Goal: Task Accomplishment & Management: Use online tool/utility

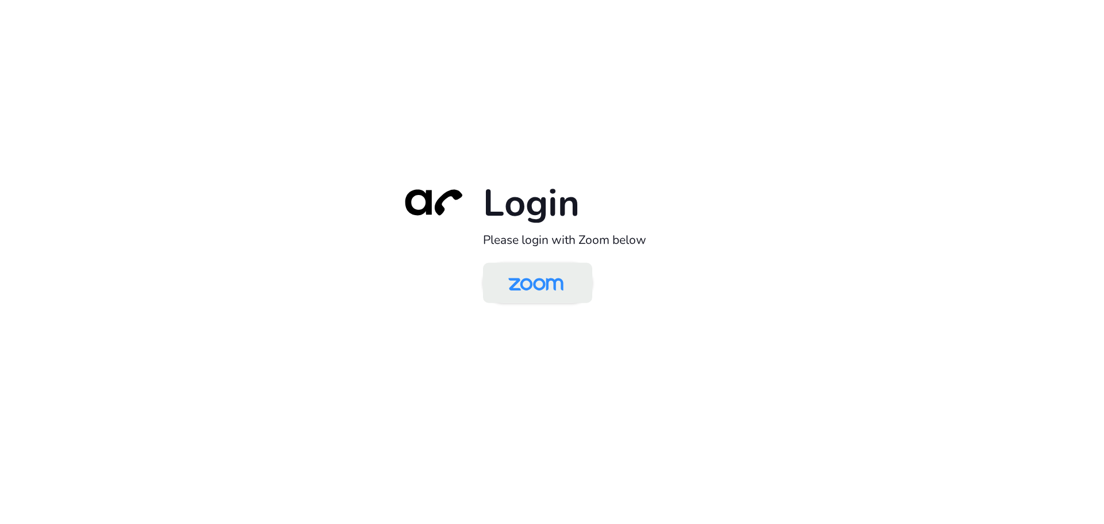
click at [533, 283] on img at bounding box center [535, 283] width 79 height 37
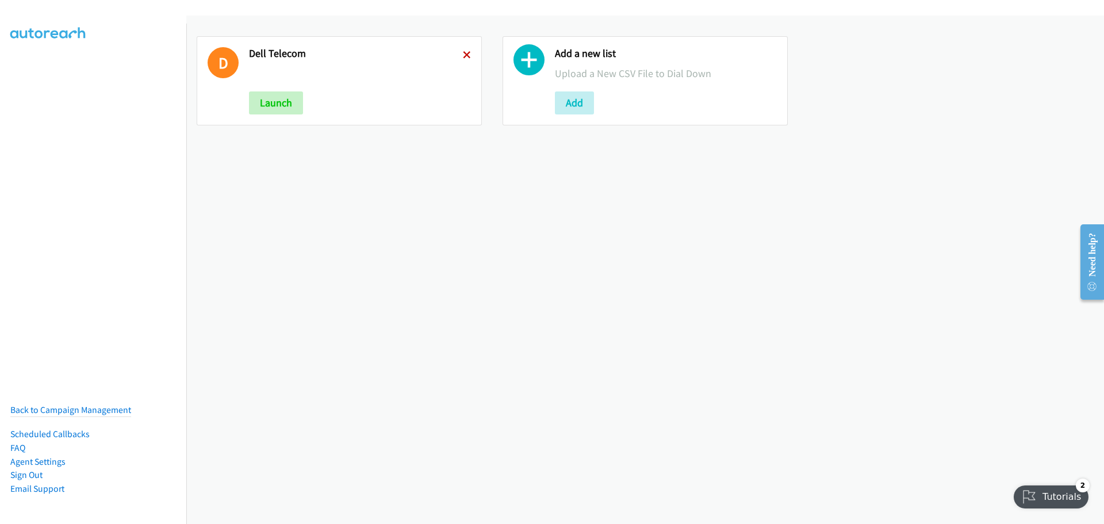
click at [463, 52] on icon at bounding box center [467, 56] width 8 height 8
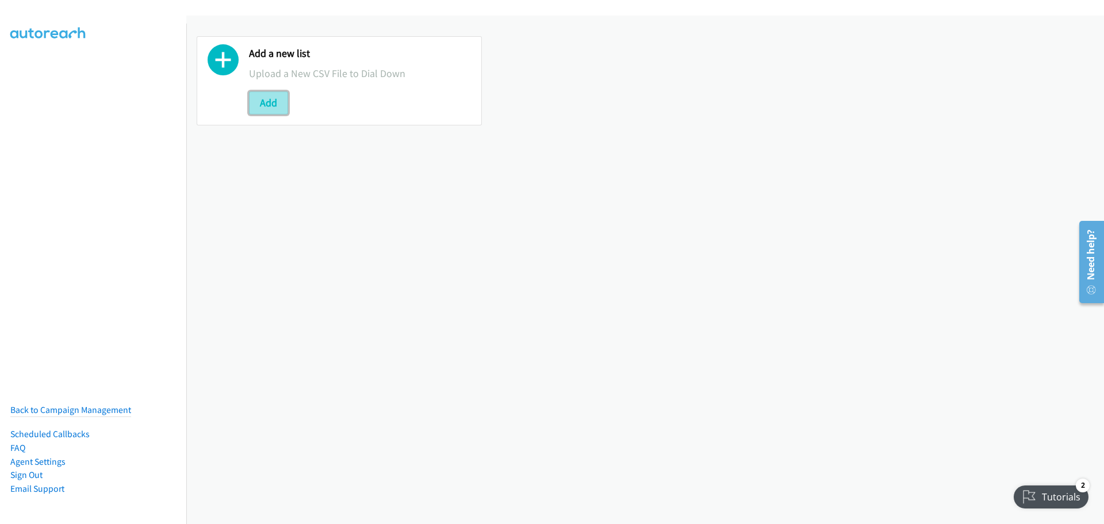
click at [262, 107] on button "Add" at bounding box center [268, 102] width 39 height 23
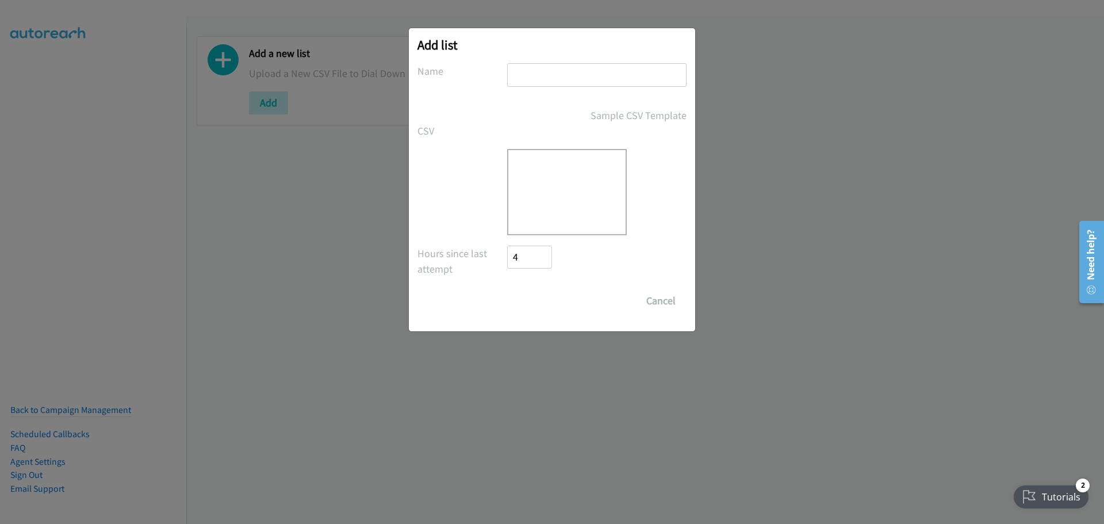
click at [576, 188] on div at bounding box center [567, 192] width 120 height 86
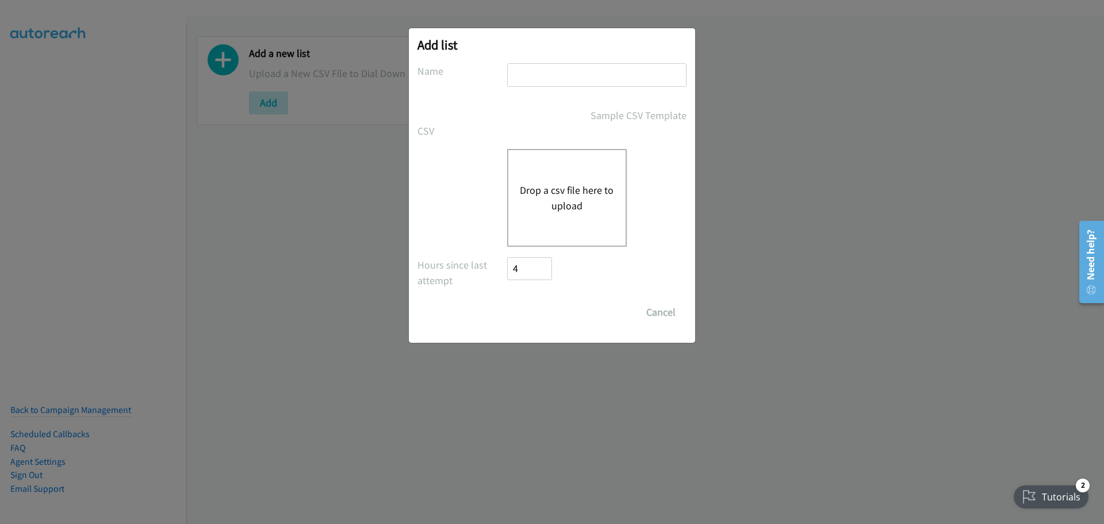
click at [576, 188] on button "Drop a csv file here to upload" at bounding box center [567, 197] width 94 height 31
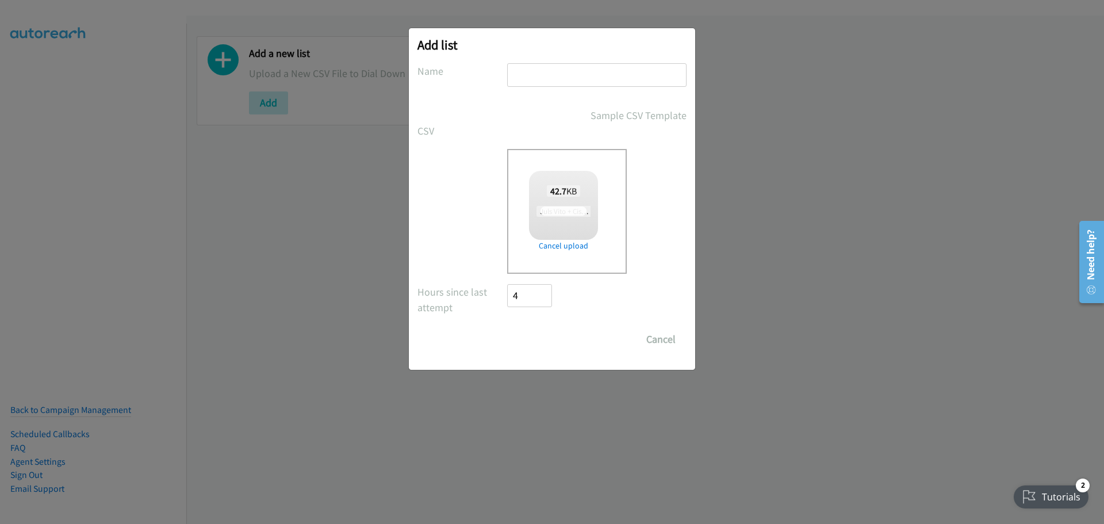
click at [534, 82] on input "text" at bounding box center [596, 75] width 179 height 24
checkbox input "true"
type input "Cisco"
click at [519, 340] on input "Save List" at bounding box center [537, 339] width 60 height 23
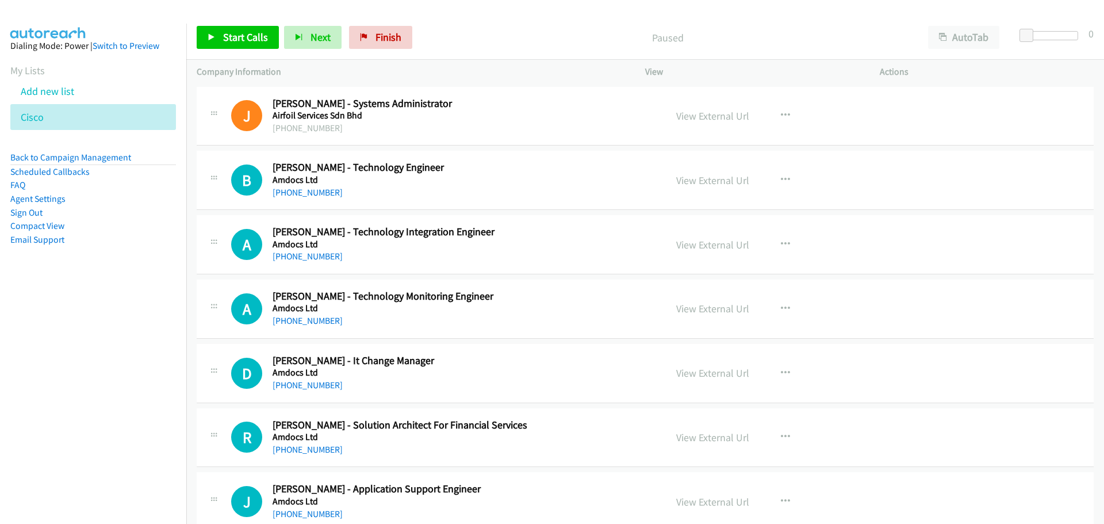
click at [714, 182] on link "View External Url" at bounding box center [712, 180] width 73 height 13
click at [689, 187] on div "View External Url" at bounding box center [712, 181] width 73 height 16
click at [688, 182] on link "View External Url" at bounding box center [712, 180] width 73 height 13
click at [228, 32] on span "Start Calls" at bounding box center [245, 36] width 45 height 13
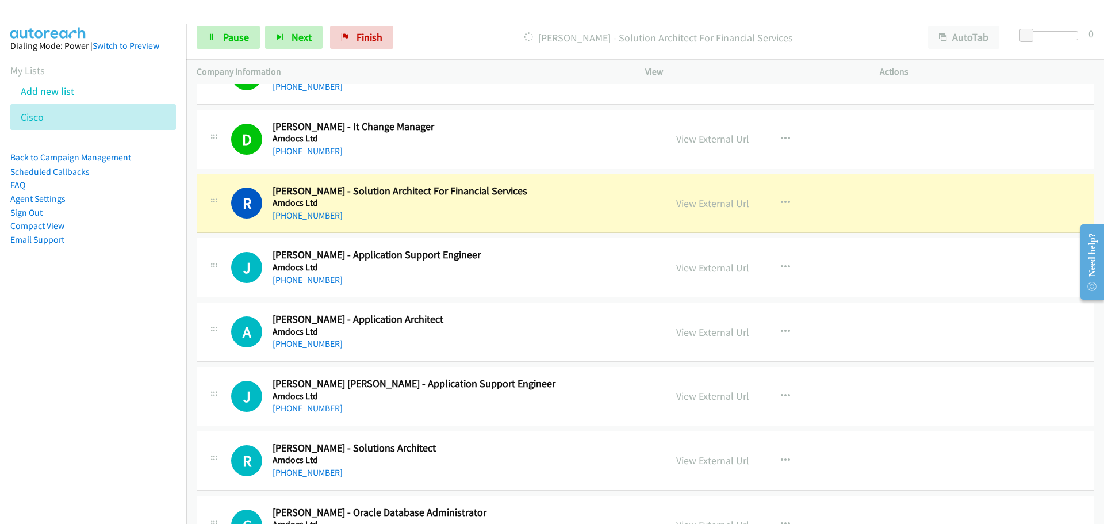
scroll to position [230, 0]
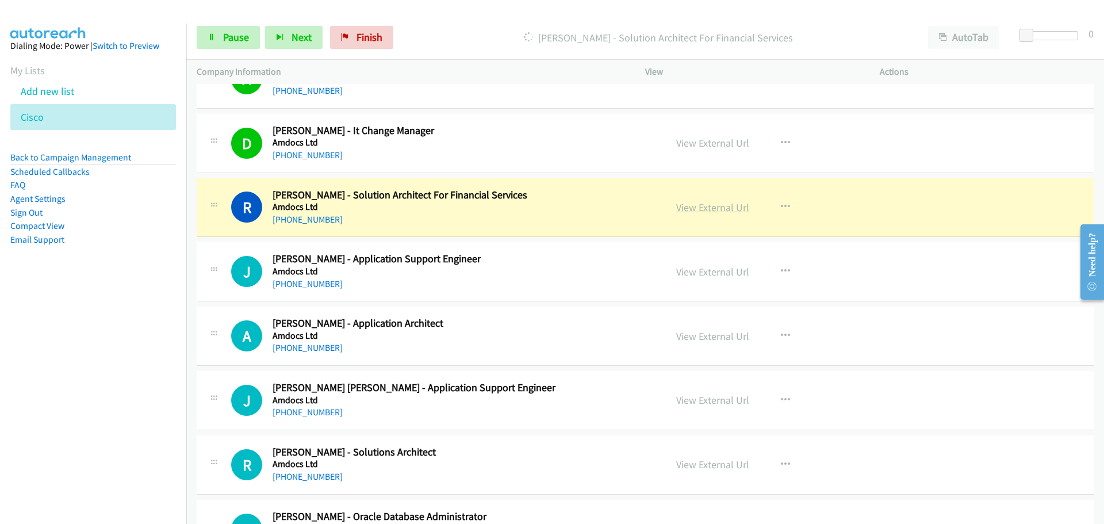
click at [684, 210] on link "View External Url" at bounding box center [712, 207] width 73 height 13
click at [225, 41] on span "Pause" at bounding box center [236, 36] width 26 height 13
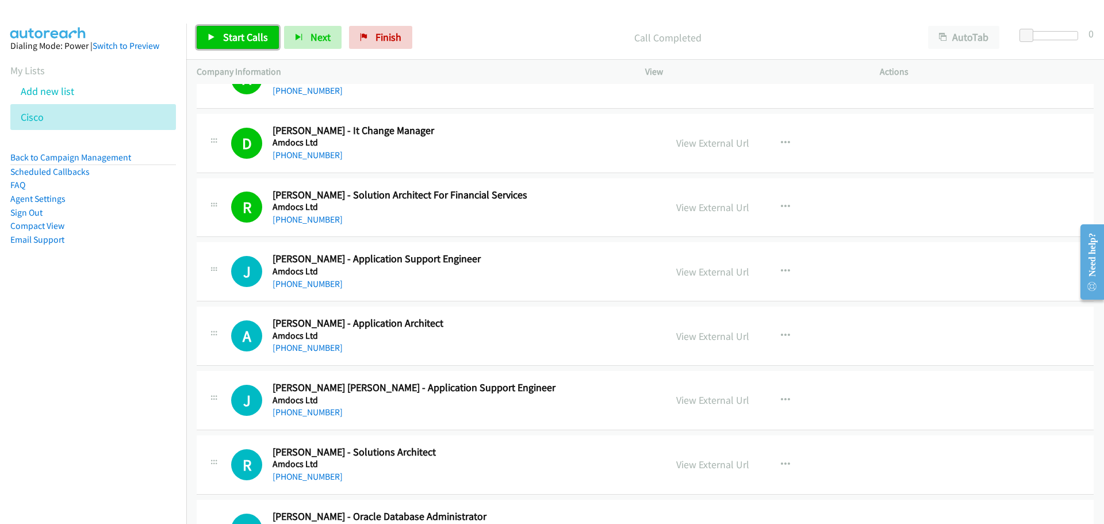
click at [253, 40] on span "Start Calls" at bounding box center [245, 36] width 45 height 13
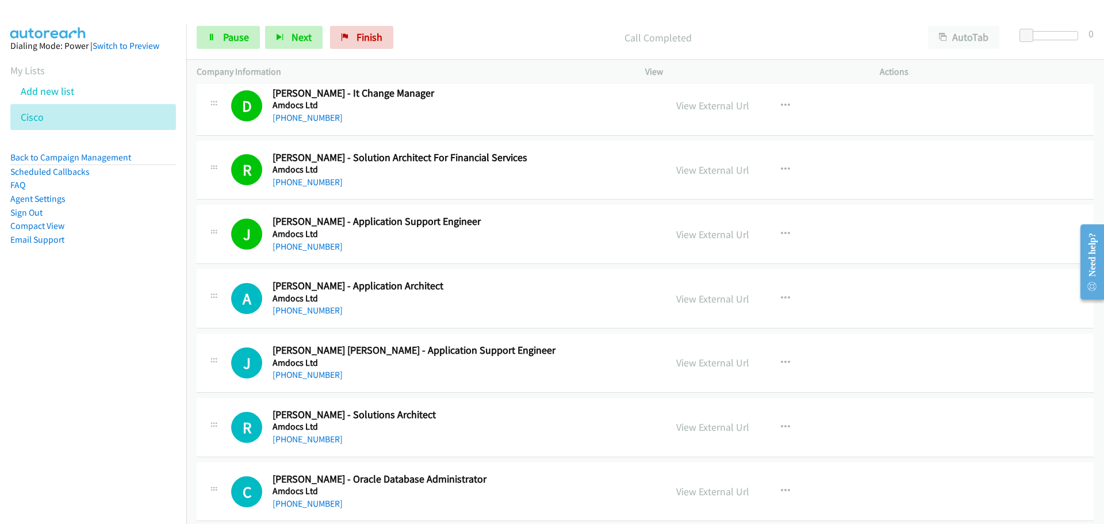
scroll to position [288, 0]
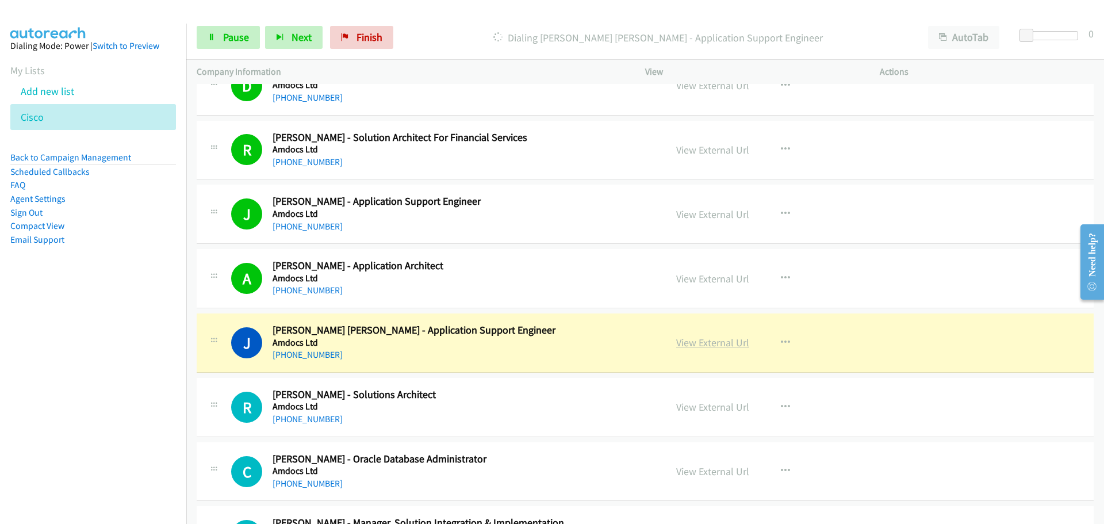
click at [707, 343] on link "View External Url" at bounding box center [712, 342] width 73 height 13
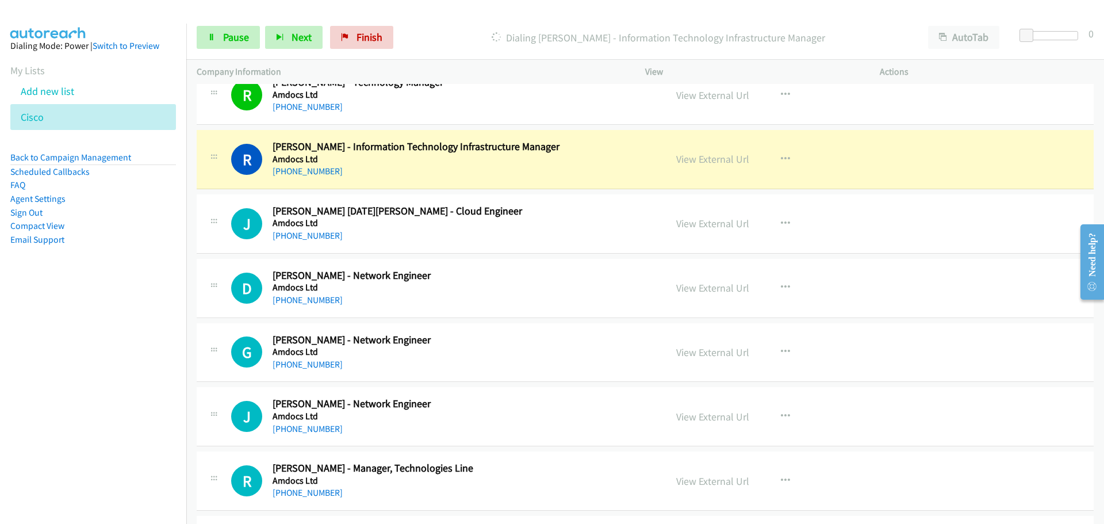
scroll to position [805, 0]
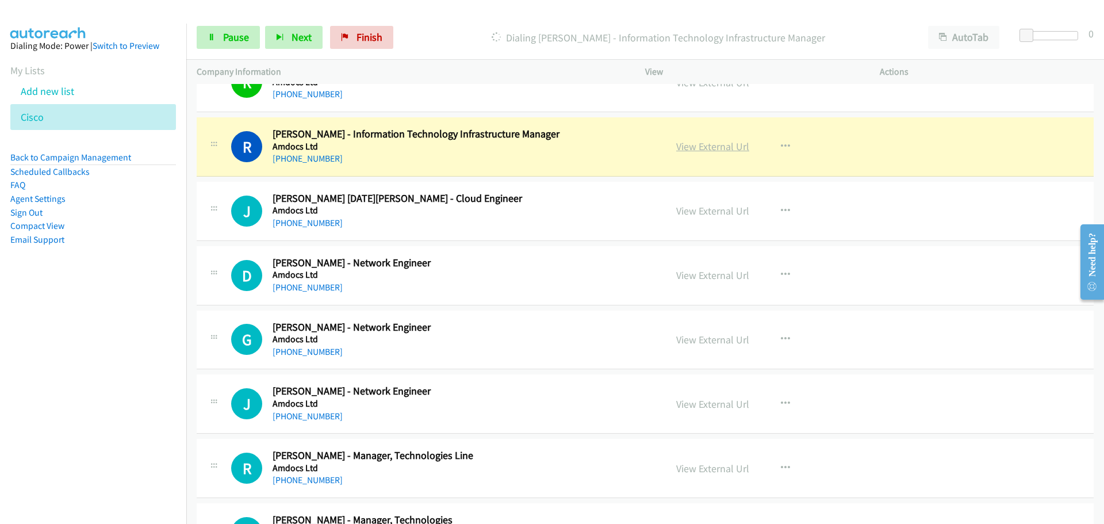
click at [715, 150] on link "View External Url" at bounding box center [712, 146] width 73 height 13
click at [220, 47] on link "Pause" at bounding box center [228, 37] width 63 height 23
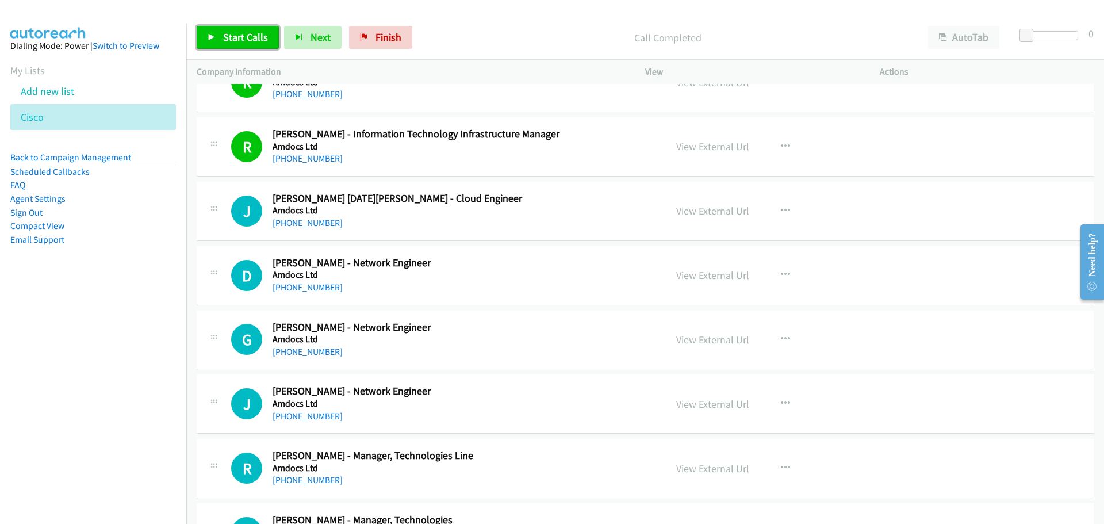
click at [237, 30] on span "Start Calls" at bounding box center [245, 36] width 45 height 13
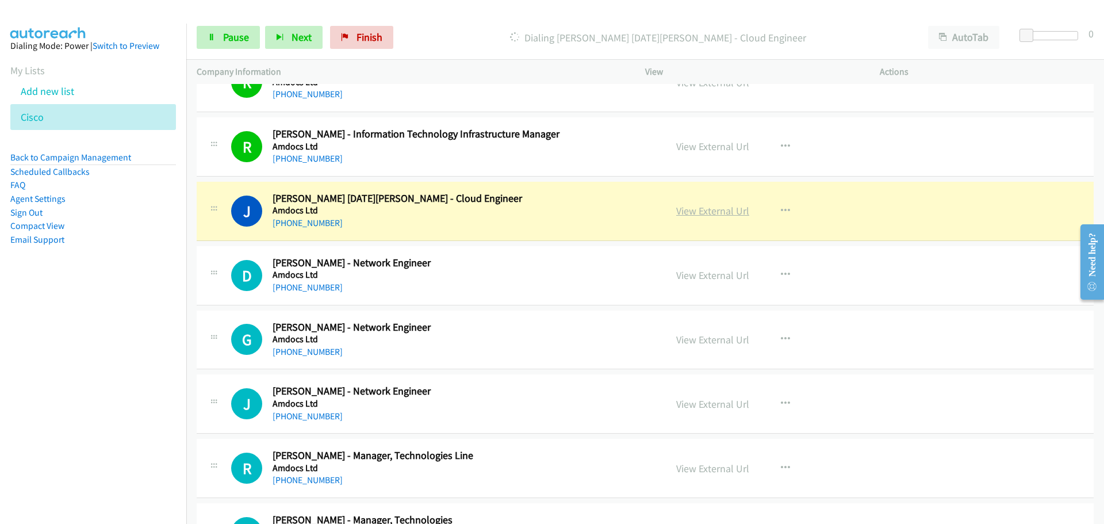
click at [707, 208] on link "View External Url" at bounding box center [712, 210] width 73 height 13
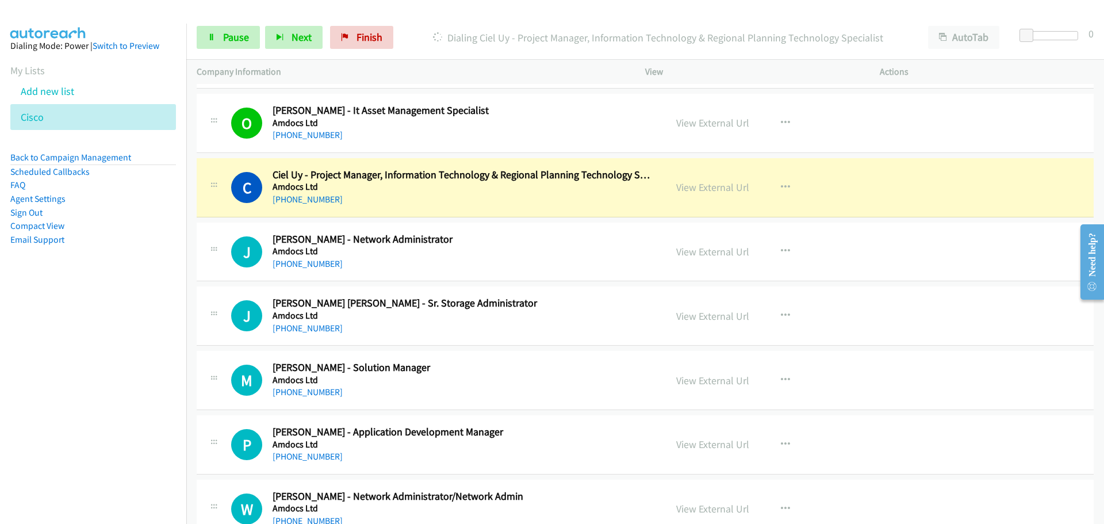
scroll to position [1553, 0]
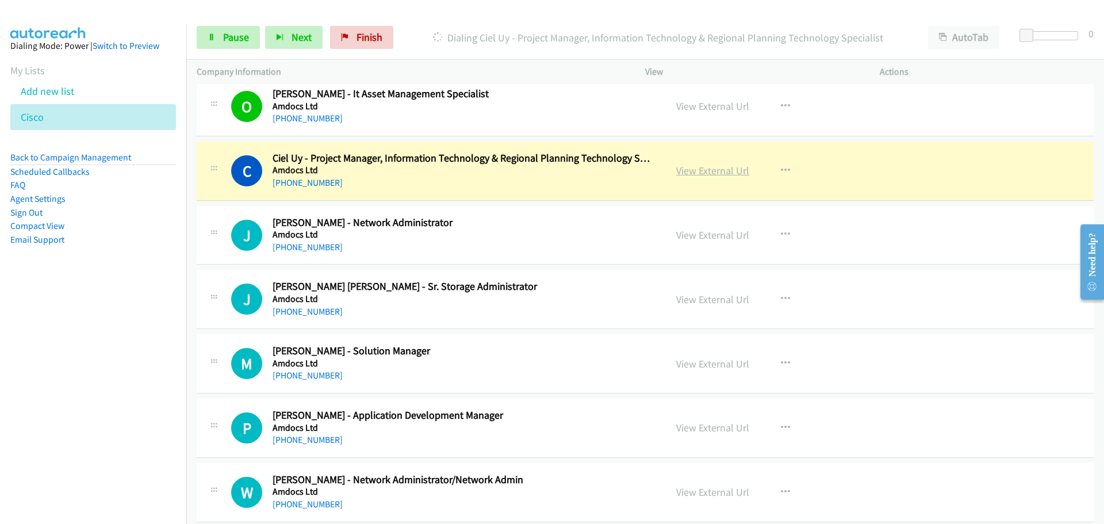
click at [716, 171] on link "View External Url" at bounding box center [712, 170] width 73 height 13
click at [220, 36] on link "Pause" at bounding box center [228, 37] width 63 height 23
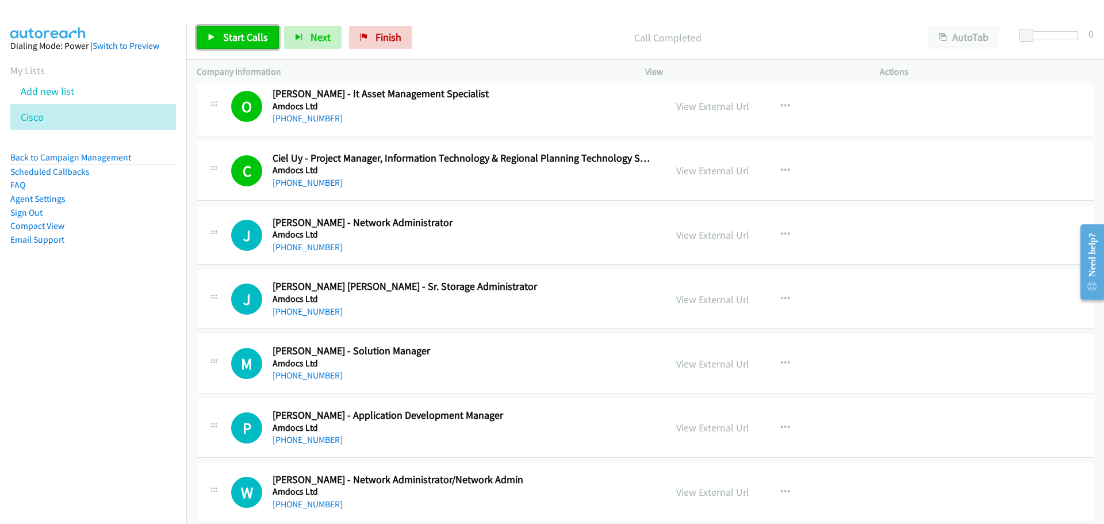
click at [234, 28] on link "Start Calls" at bounding box center [238, 37] width 82 height 23
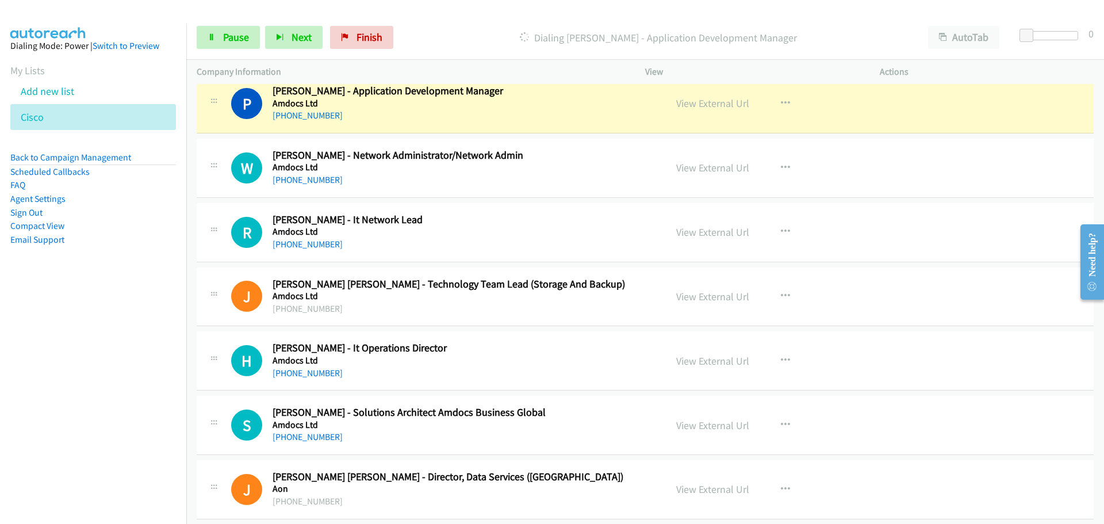
scroll to position [1840, 0]
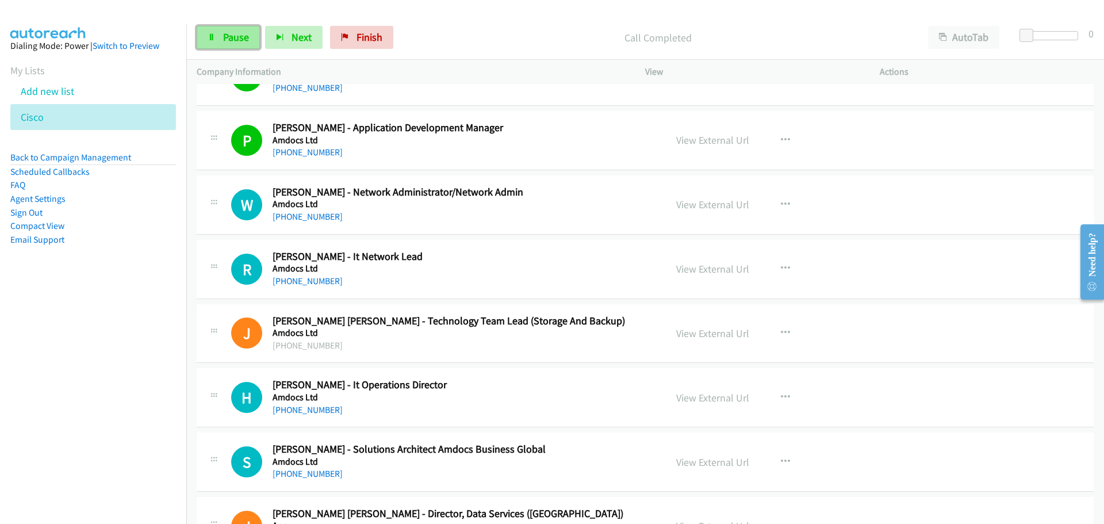
click at [240, 37] on span "Pause" at bounding box center [236, 36] width 26 height 13
click at [235, 37] on span "Start Calls" at bounding box center [245, 36] width 45 height 13
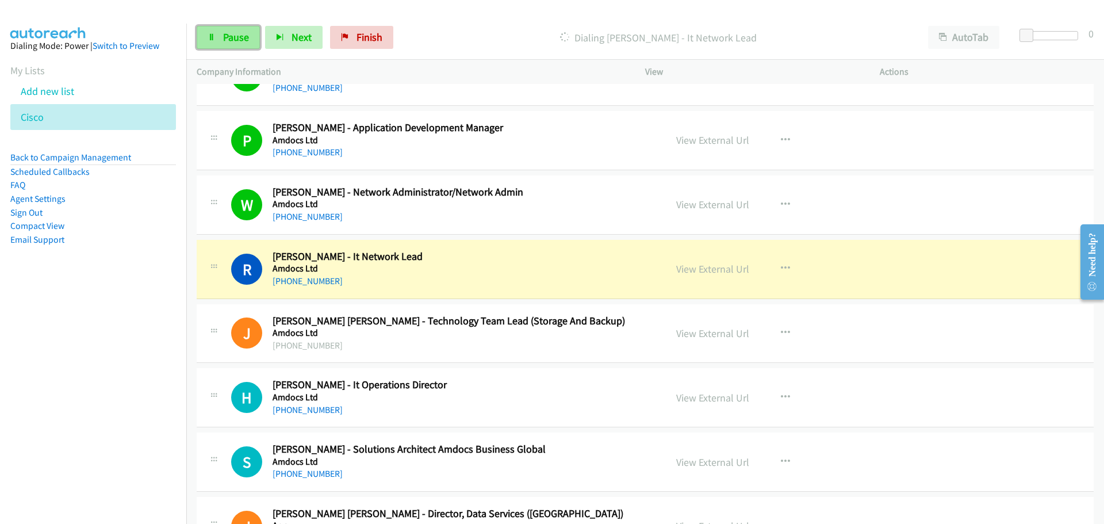
click at [220, 44] on link "Pause" at bounding box center [228, 37] width 63 height 23
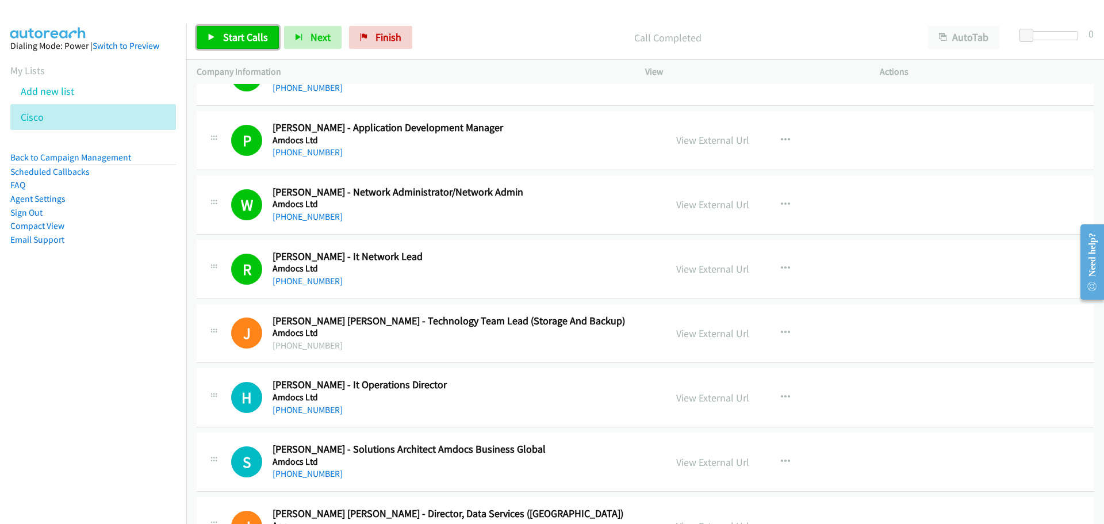
click at [251, 28] on link "Start Calls" at bounding box center [238, 37] width 82 height 23
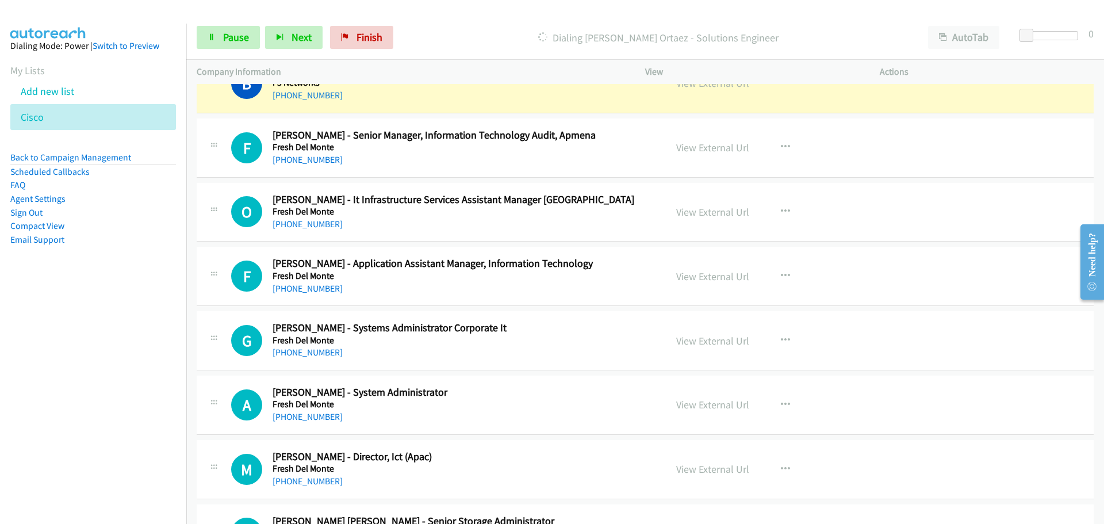
scroll to position [2933, 0]
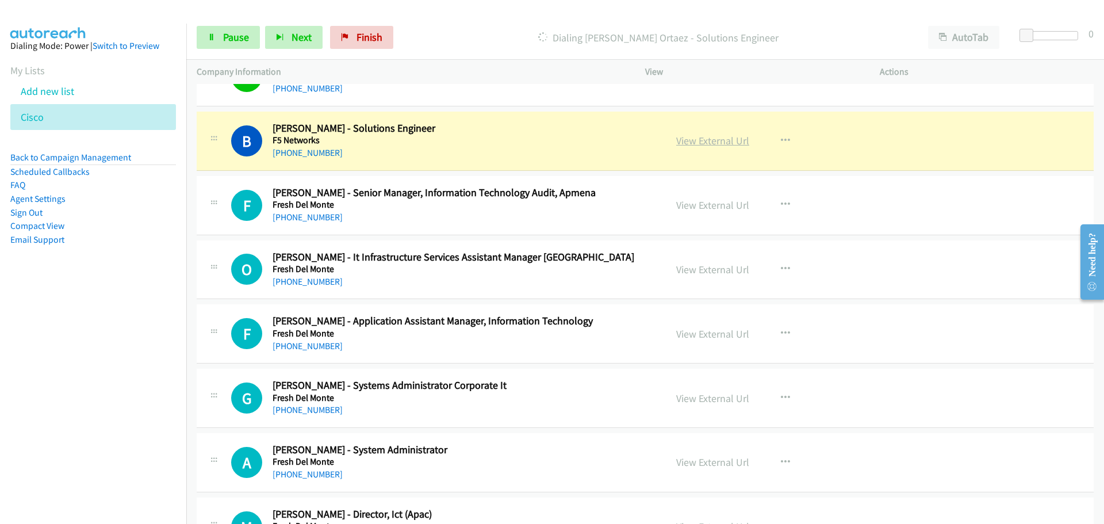
click at [714, 143] on link "View External Url" at bounding box center [712, 140] width 73 height 13
click at [236, 43] on span "Pause" at bounding box center [236, 36] width 26 height 13
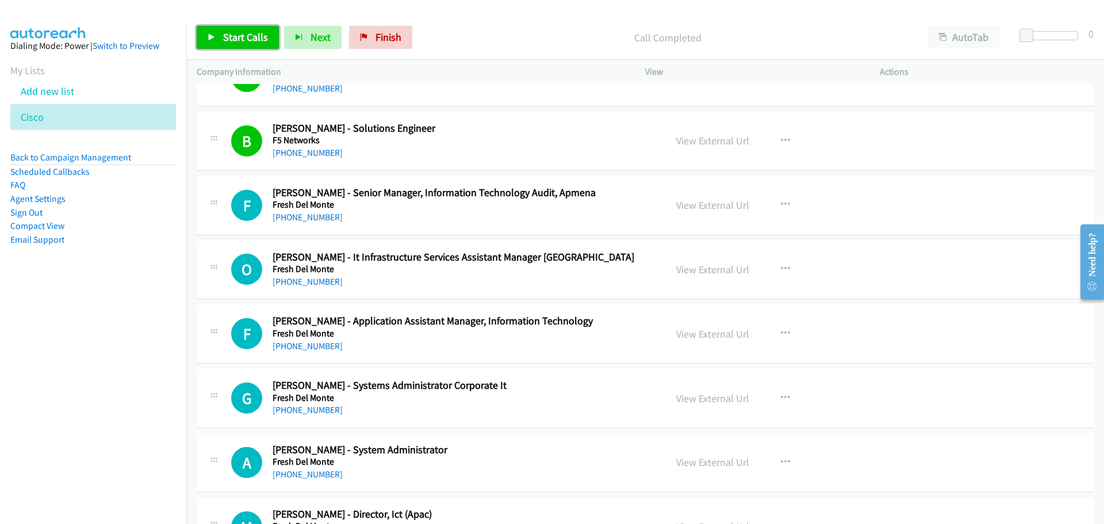
click at [240, 35] on span "Start Calls" at bounding box center [245, 36] width 45 height 13
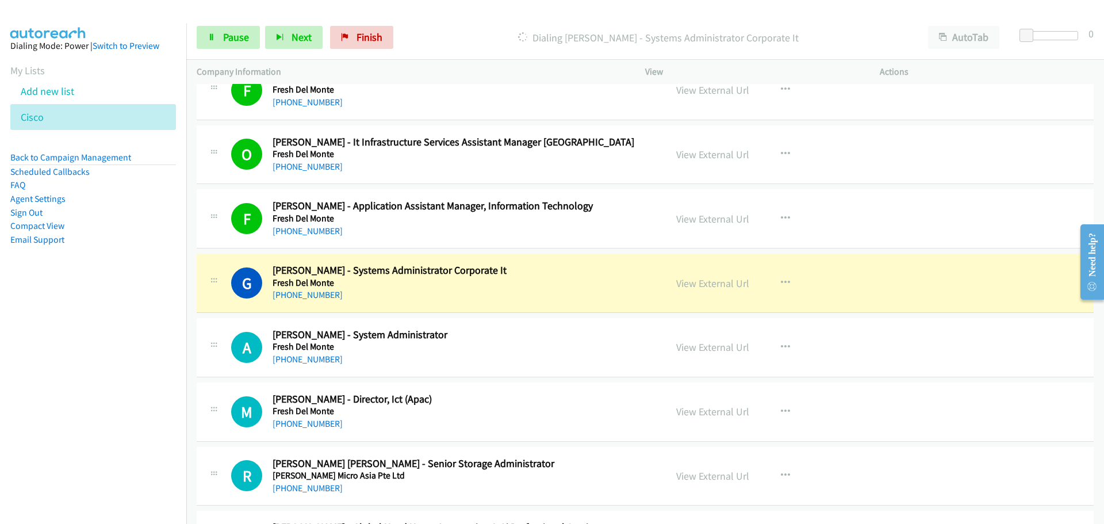
scroll to position [3106, 0]
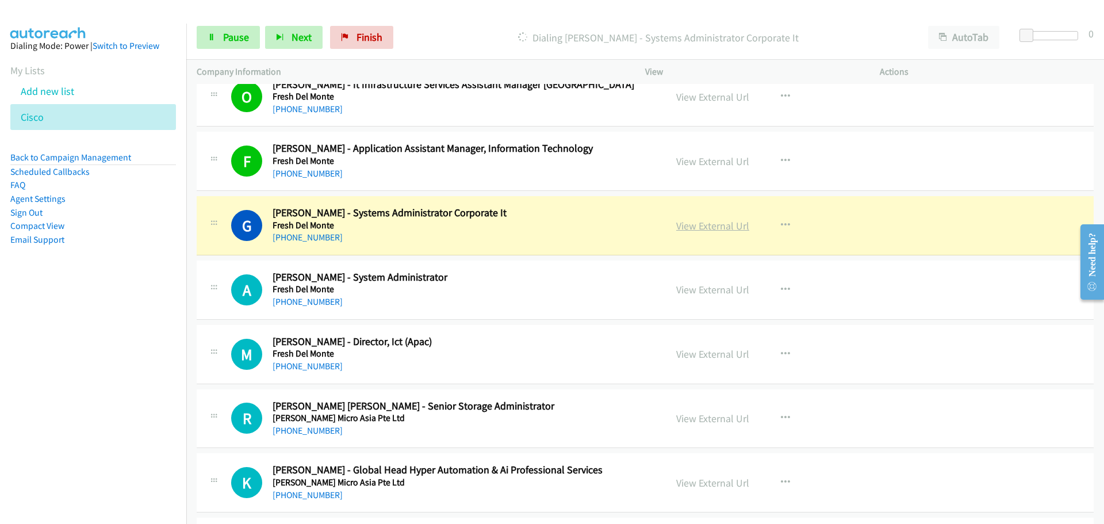
click at [694, 227] on link "View External Url" at bounding box center [712, 225] width 73 height 13
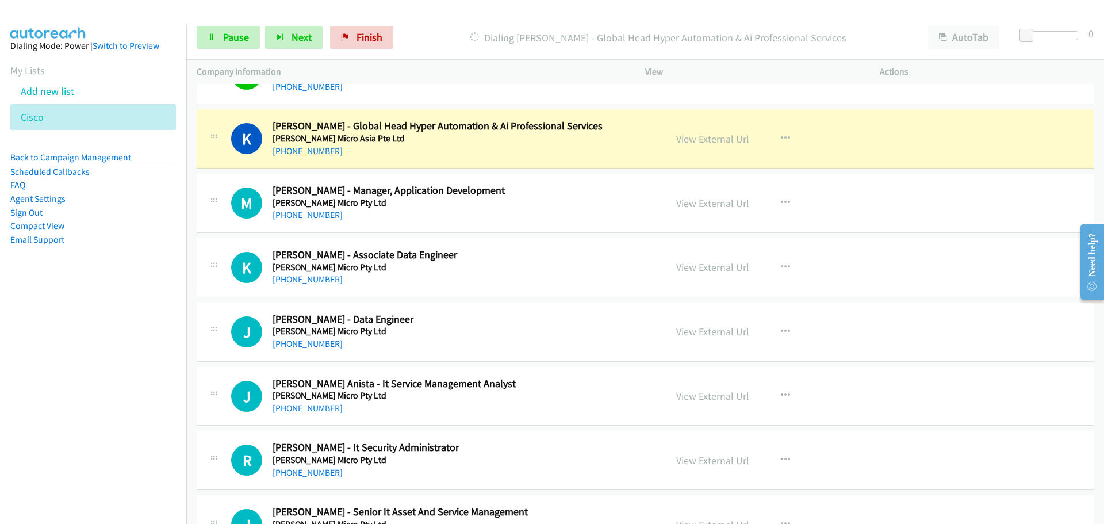
scroll to position [3451, 0]
click at [690, 138] on link "View External Url" at bounding box center [712, 137] width 73 height 13
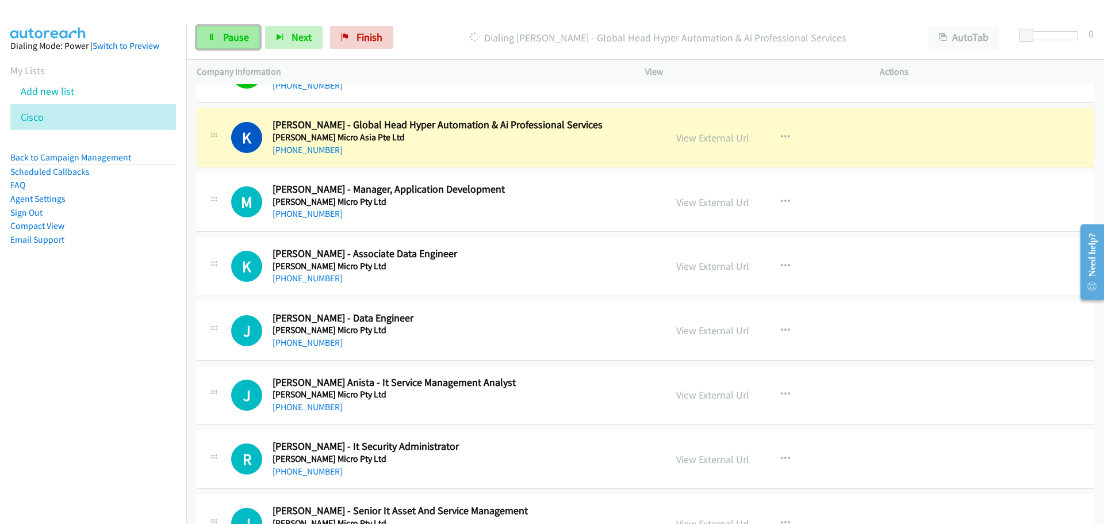
click at [243, 36] on span "Pause" at bounding box center [236, 36] width 26 height 13
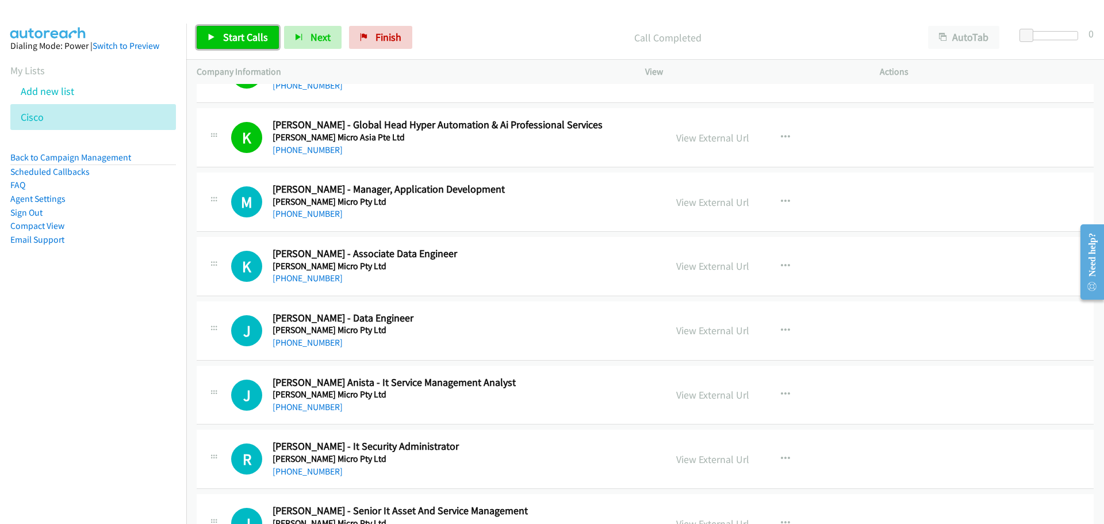
click at [237, 39] on span "Start Calls" at bounding box center [245, 36] width 45 height 13
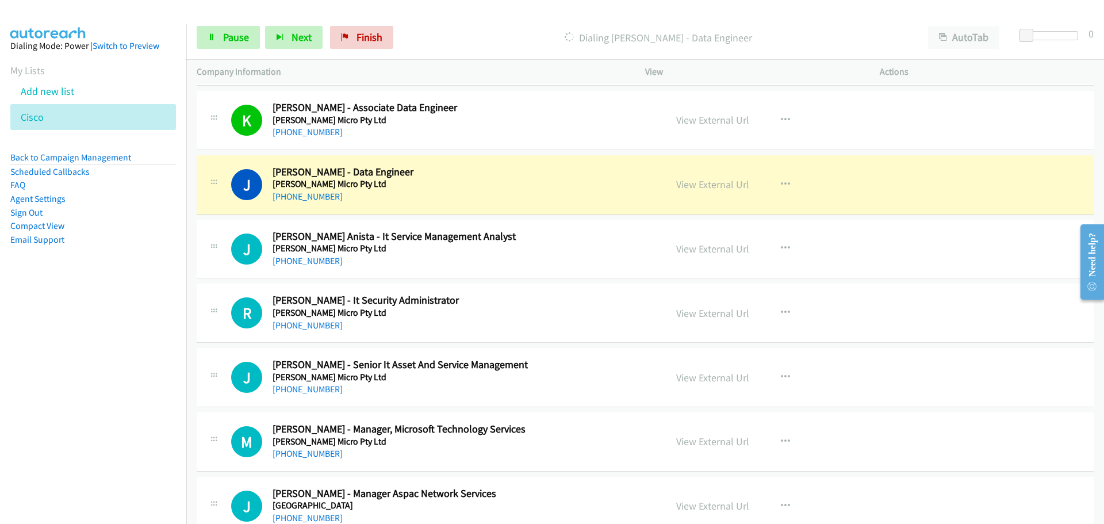
scroll to position [3623, 0]
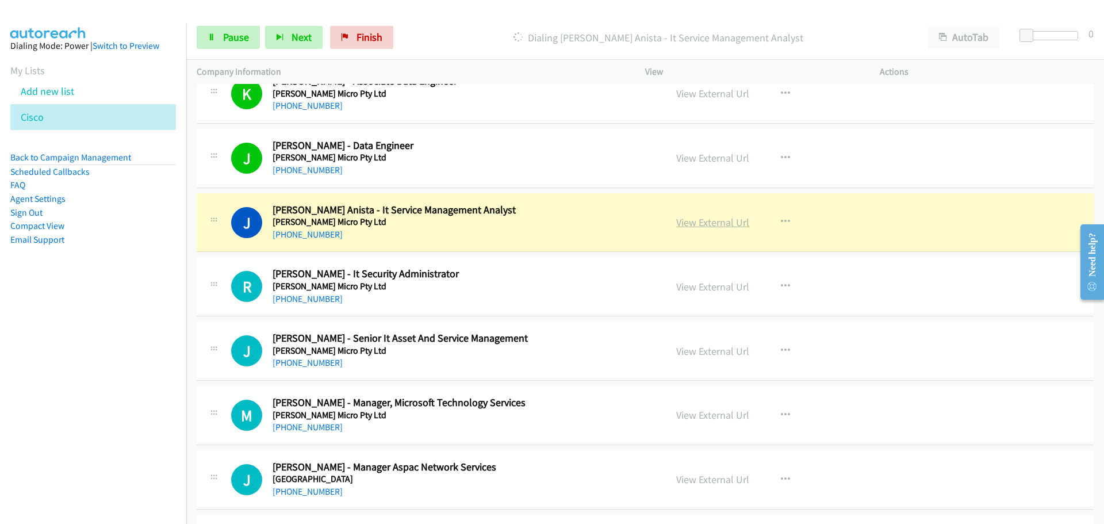
click at [702, 220] on link "View External Url" at bounding box center [712, 222] width 73 height 13
click at [219, 33] on link "Pause" at bounding box center [228, 37] width 63 height 23
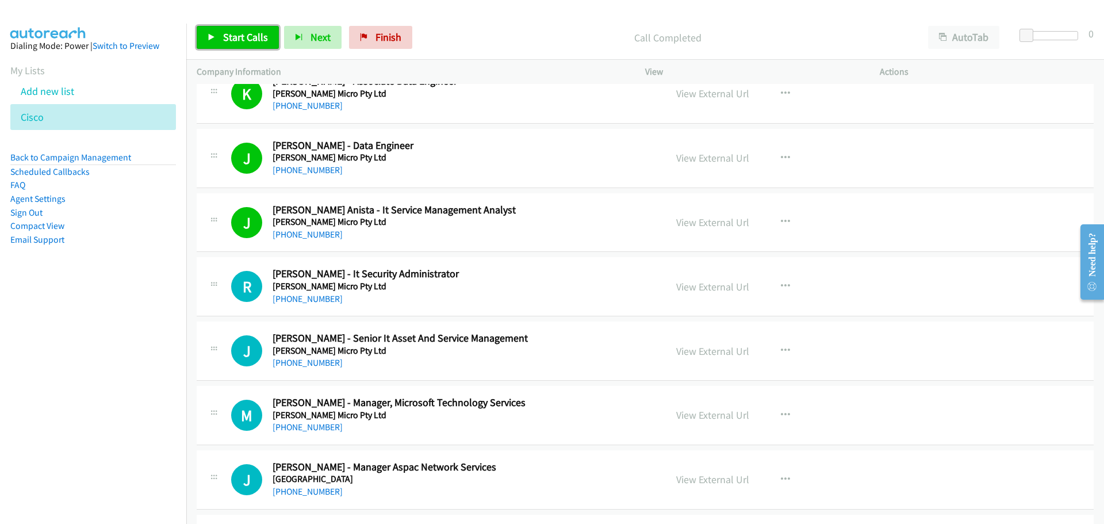
click at [243, 32] on span "Start Calls" at bounding box center [245, 36] width 45 height 13
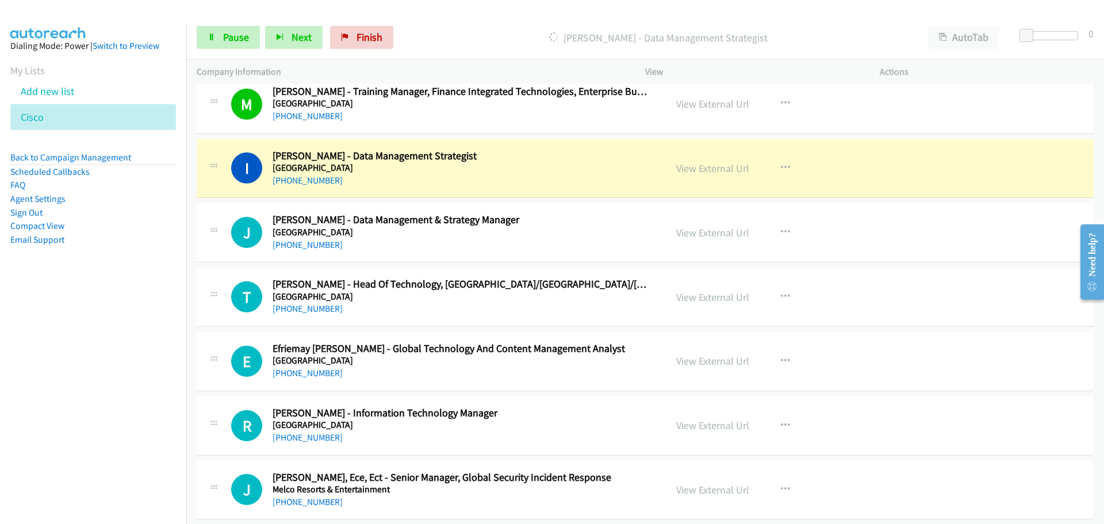
scroll to position [4083, 0]
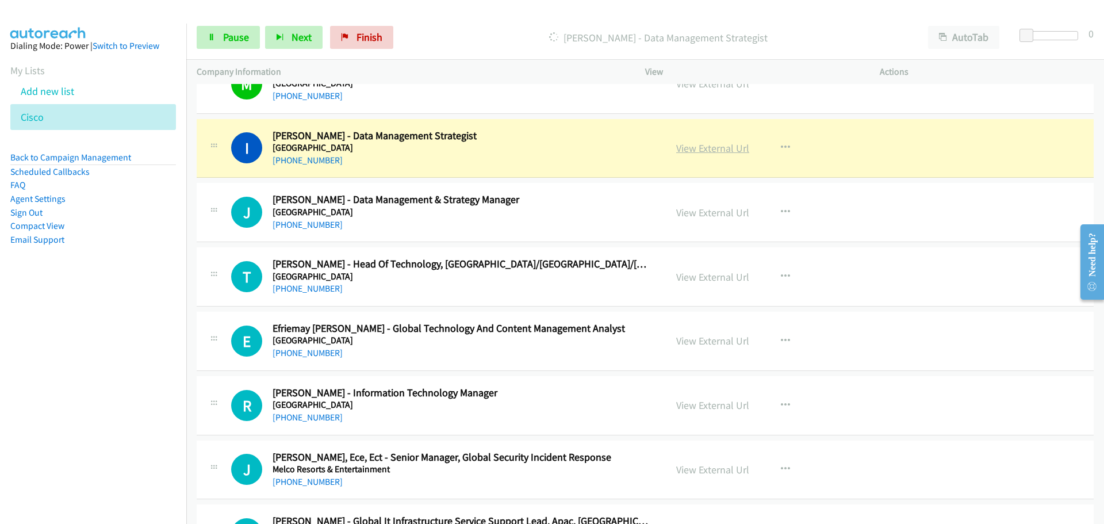
click at [705, 150] on link "View External Url" at bounding box center [712, 147] width 73 height 13
click at [239, 37] on span "Pause" at bounding box center [236, 36] width 26 height 13
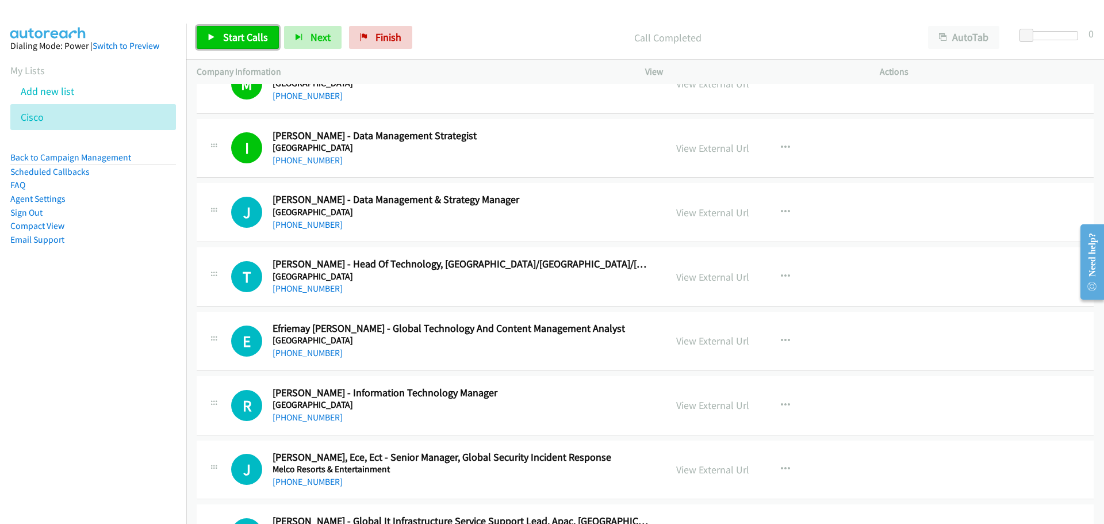
click at [224, 41] on span "Start Calls" at bounding box center [245, 36] width 45 height 13
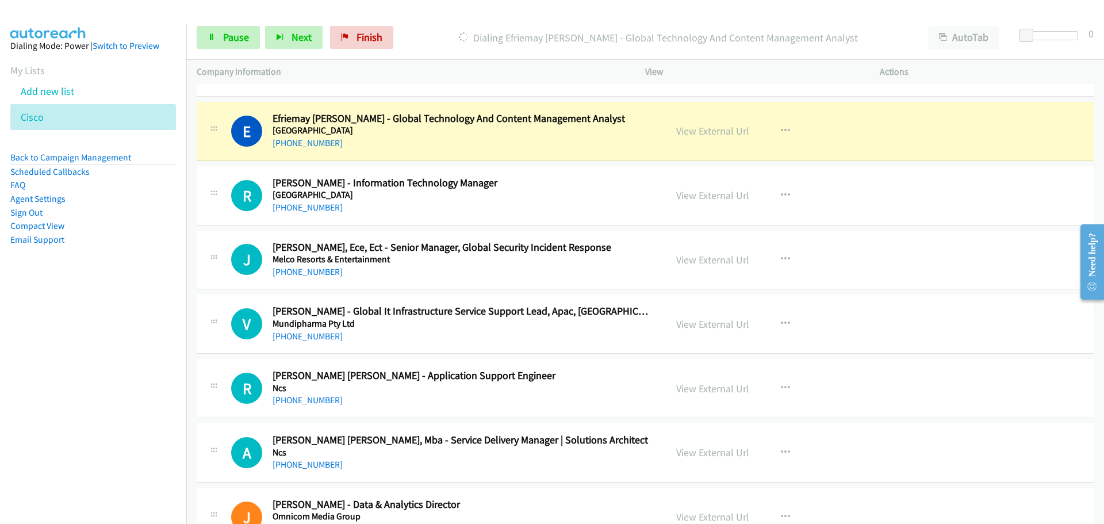
scroll to position [4313, 0]
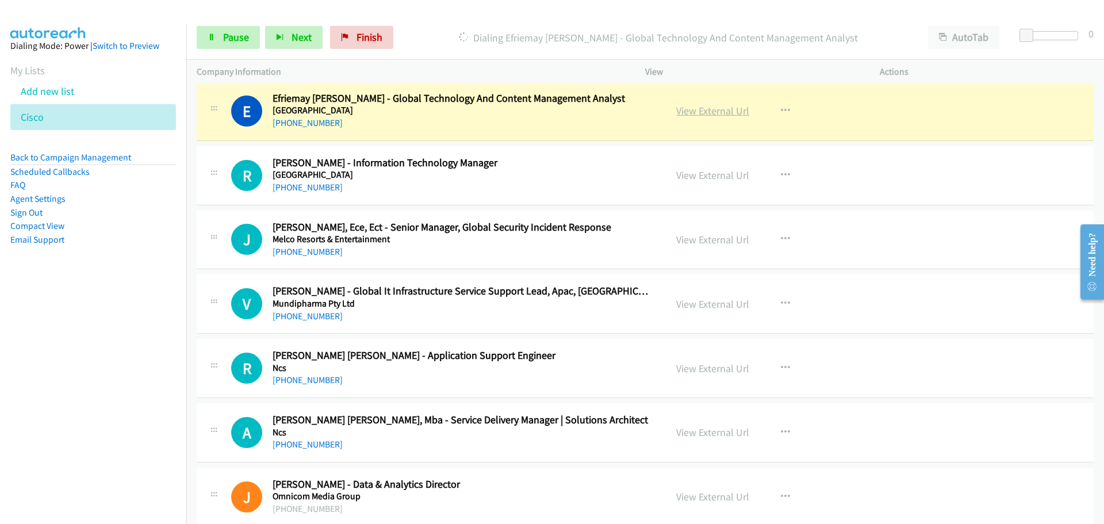
click at [711, 110] on link "View External Url" at bounding box center [712, 110] width 73 height 13
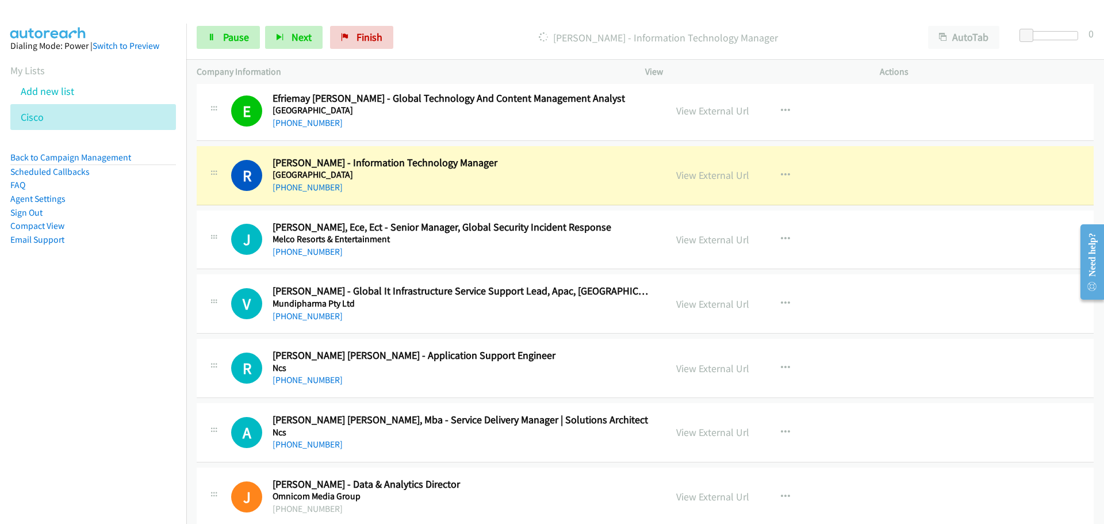
scroll to position [4371, 0]
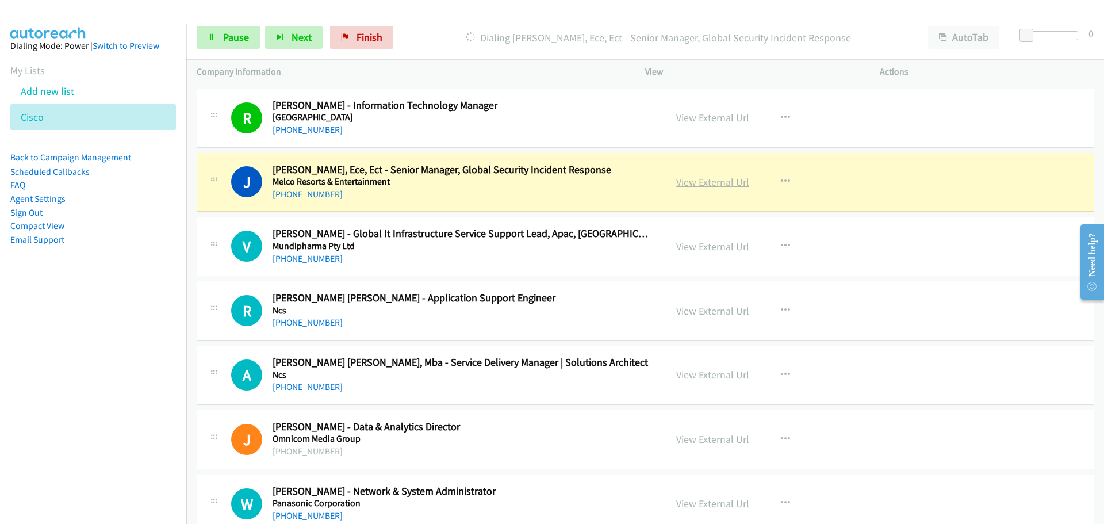
click at [721, 181] on link "View External Url" at bounding box center [712, 181] width 73 height 13
click at [229, 36] on span "Pause" at bounding box center [236, 36] width 26 height 13
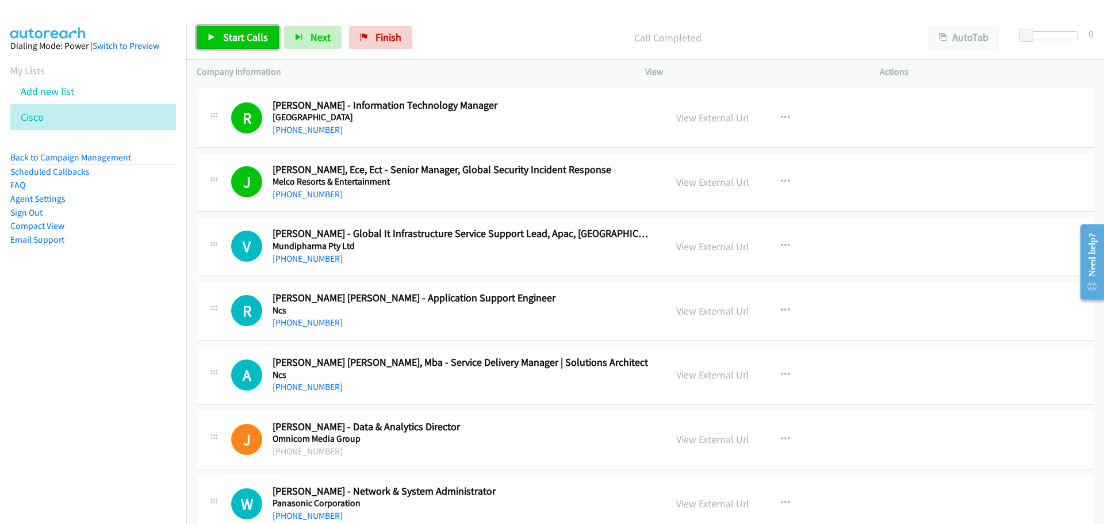
click at [251, 39] on span "Start Calls" at bounding box center [245, 36] width 45 height 13
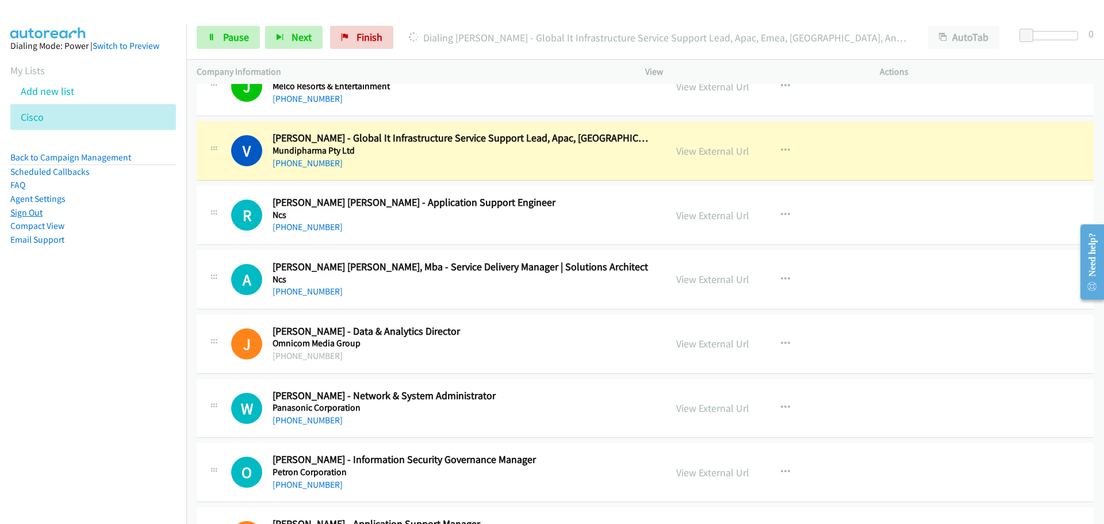
scroll to position [4486, 0]
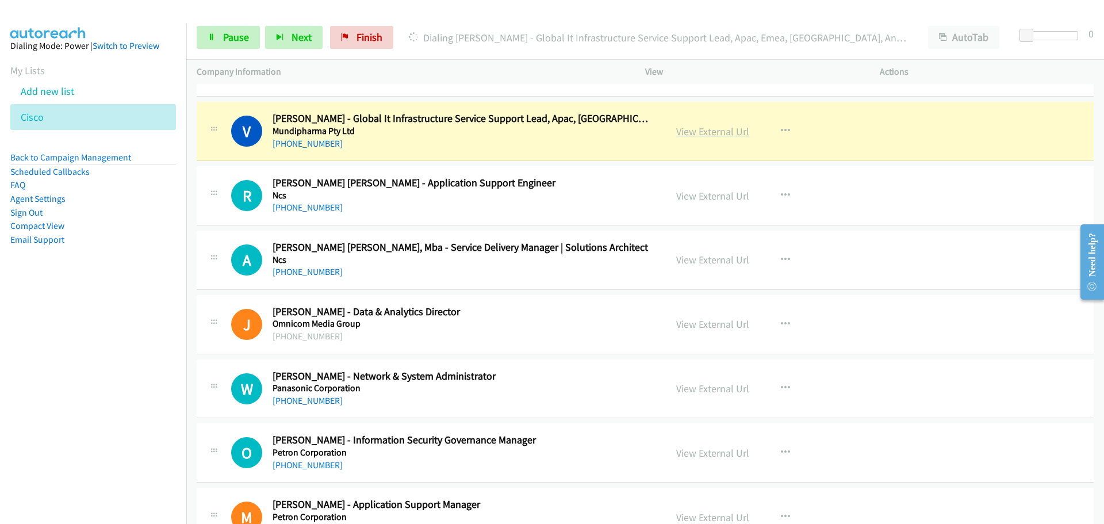
click at [713, 129] on link "View External Url" at bounding box center [712, 131] width 73 height 13
click at [229, 41] on span "Pause" at bounding box center [236, 36] width 26 height 13
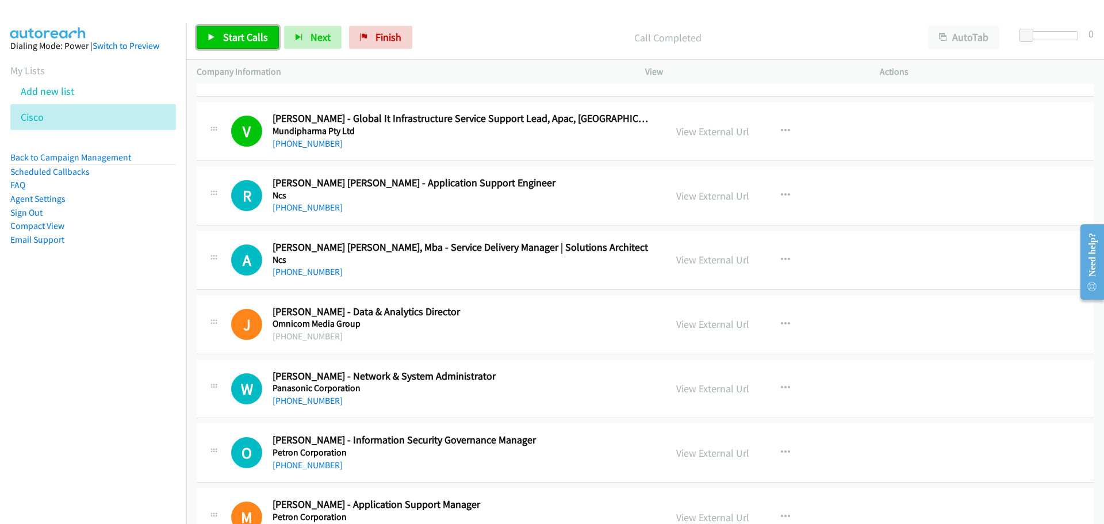
click at [246, 39] on span "Start Calls" at bounding box center [245, 36] width 45 height 13
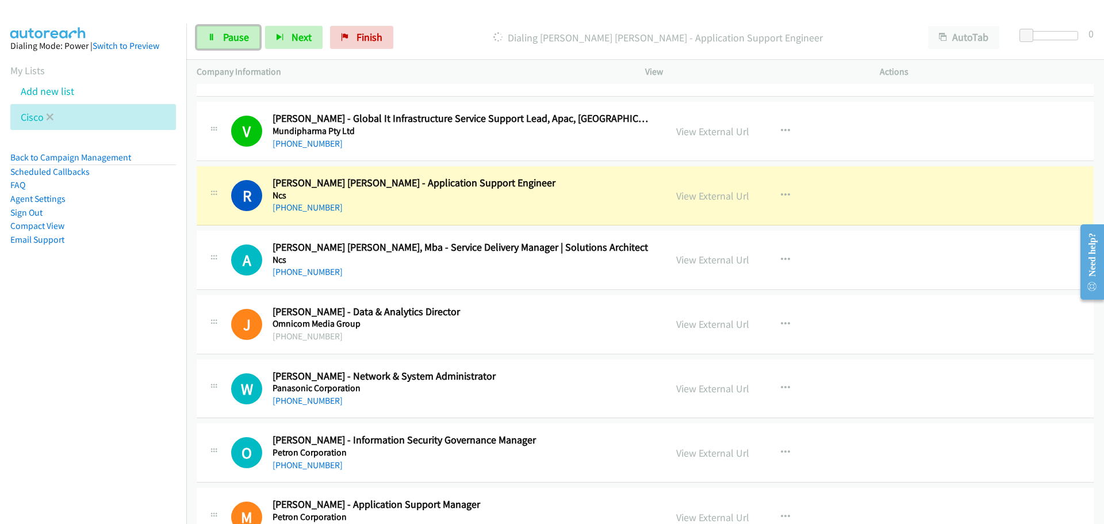
drag, startPoint x: 223, startPoint y: 32, endPoint x: 26, endPoint y: 109, distance: 211.6
click at [223, 32] on span "Pause" at bounding box center [236, 36] width 26 height 13
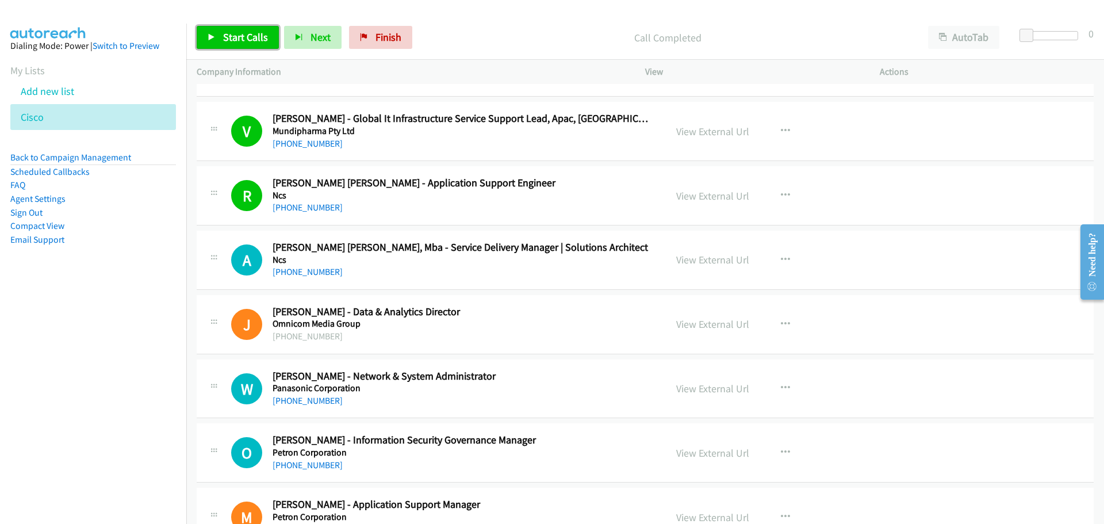
drag, startPoint x: 246, startPoint y: 40, endPoint x: 247, endPoint y: 12, distance: 28.2
click at [246, 40] on span "Start Calls" at bounding box center [245, 36] width 45 height 13
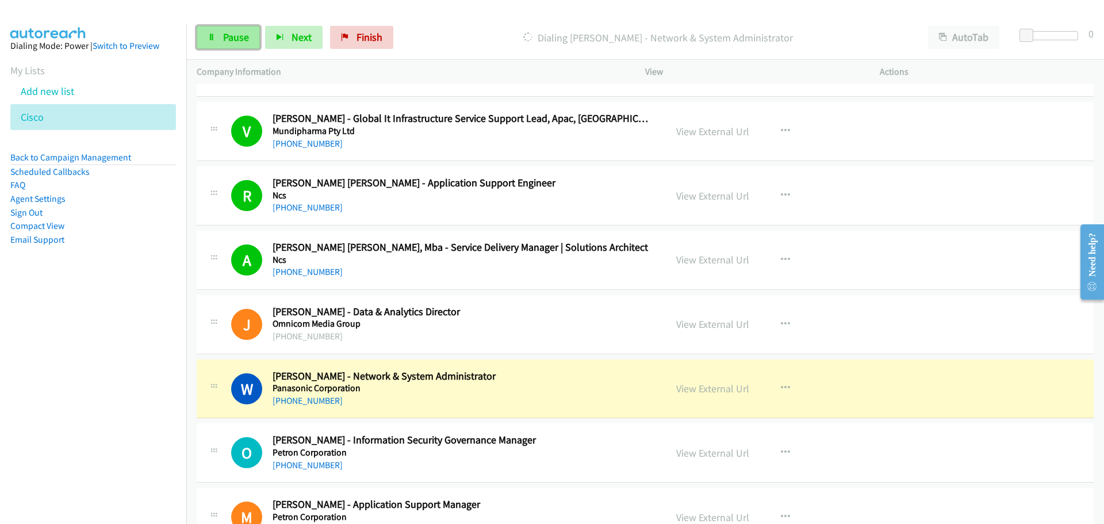
click at [225, 32] on span "Pause" at bounding box center [236, 36] width 26 height 13
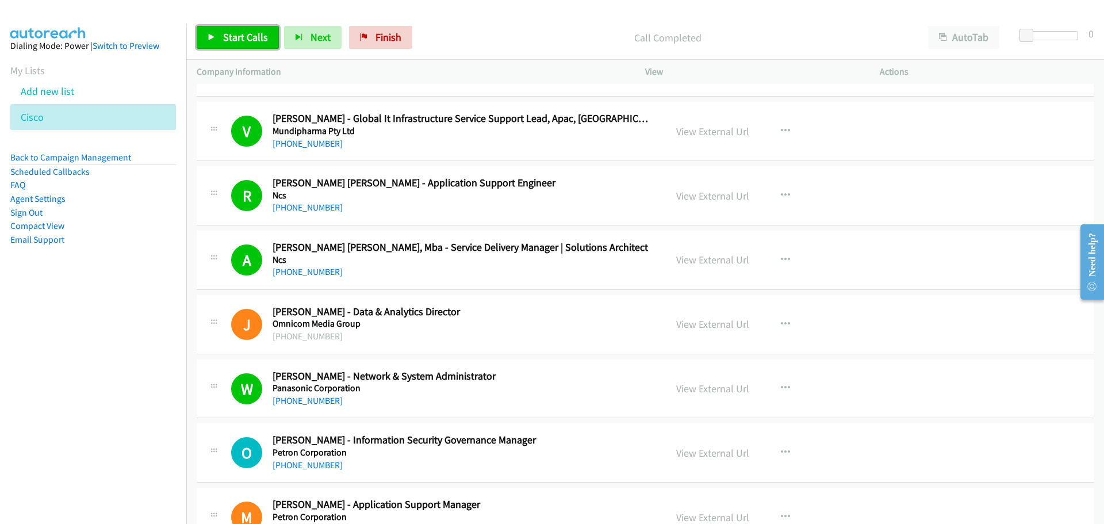
click at [234, 33] on span "Start Calls" at bounding box center [245, 36] width 45 height 13
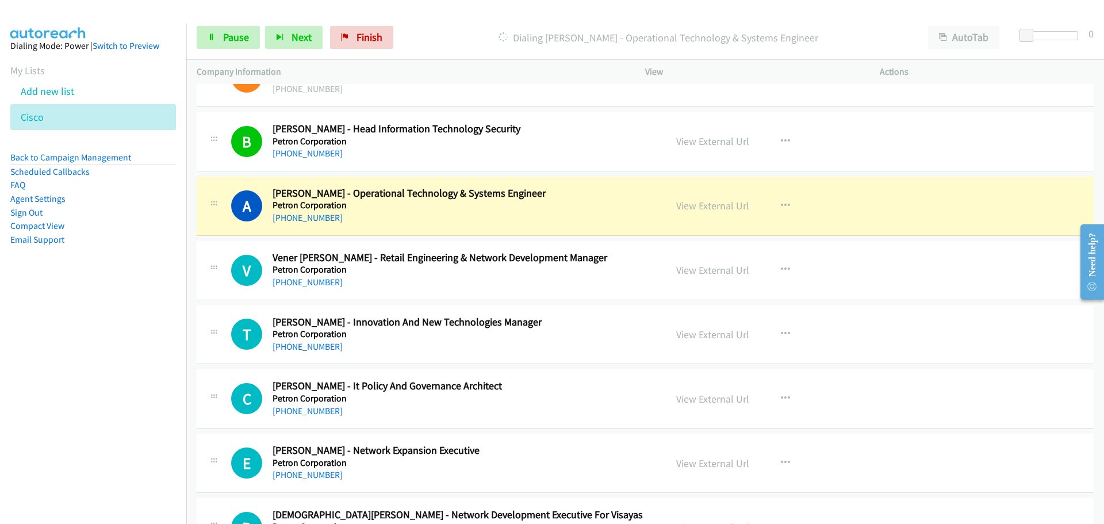
scroll to position [4946, 0]
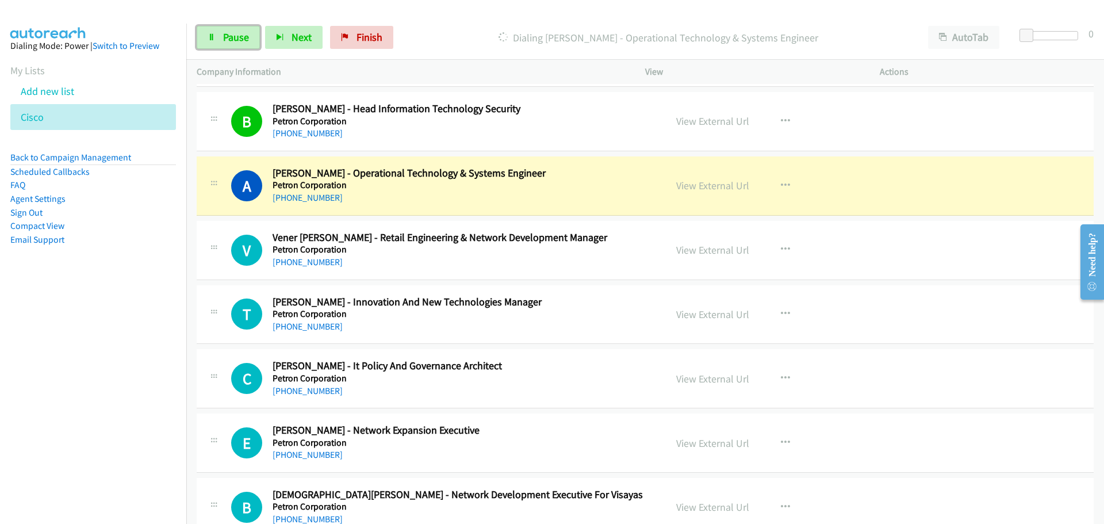
drag, startPoint x: 228, startPoint y: 32, endPoint x: 3, endPoint y: 150, distance: 253.9
click at [228, 32] on span "Pause" at bounding box center [236, 36] width 26 height 13
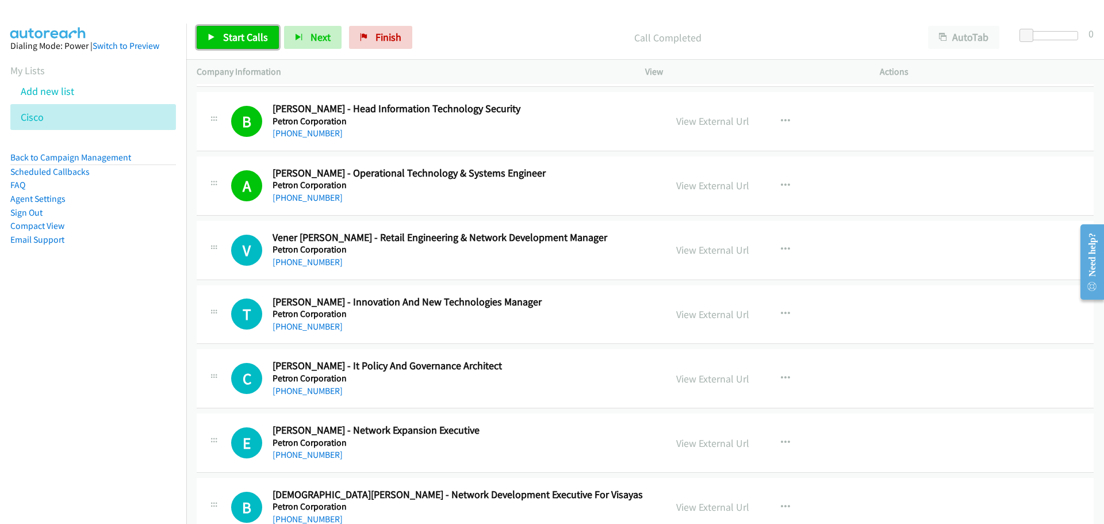
click at [222, 32] on link "Start Calls" at bounding box center [238, 37] width 82 height 23
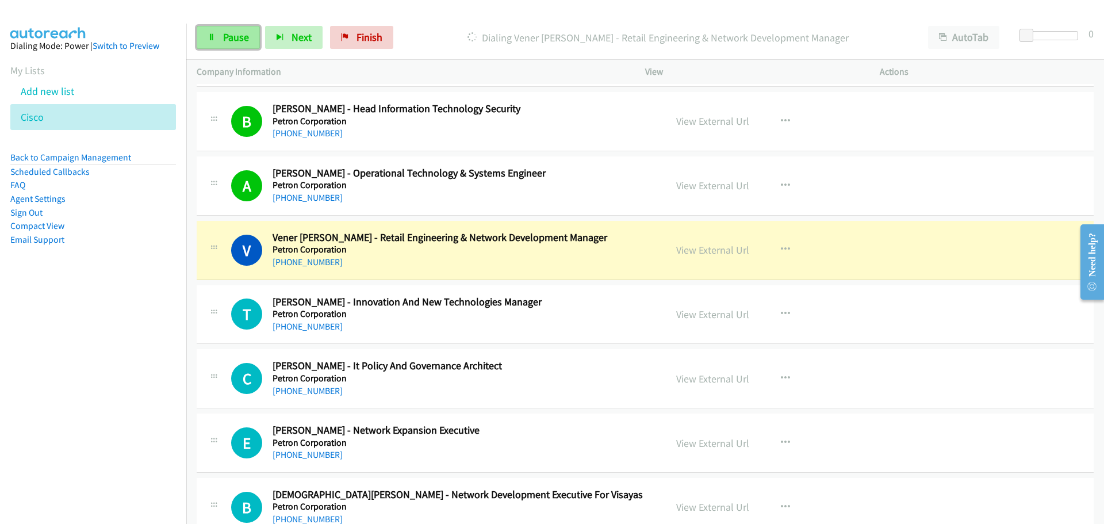
click at [244, 40] on span "Pause" at bounding box center [236, 36] width 26 height 13
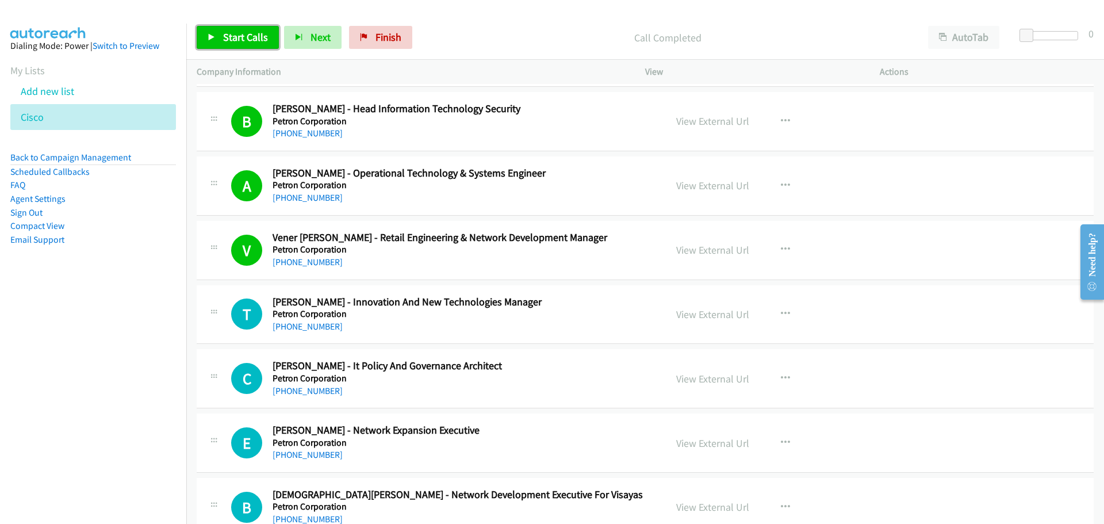
click at [238, 33] on span "Start Calls" at bounding box center [245, 36] width 45 height 13
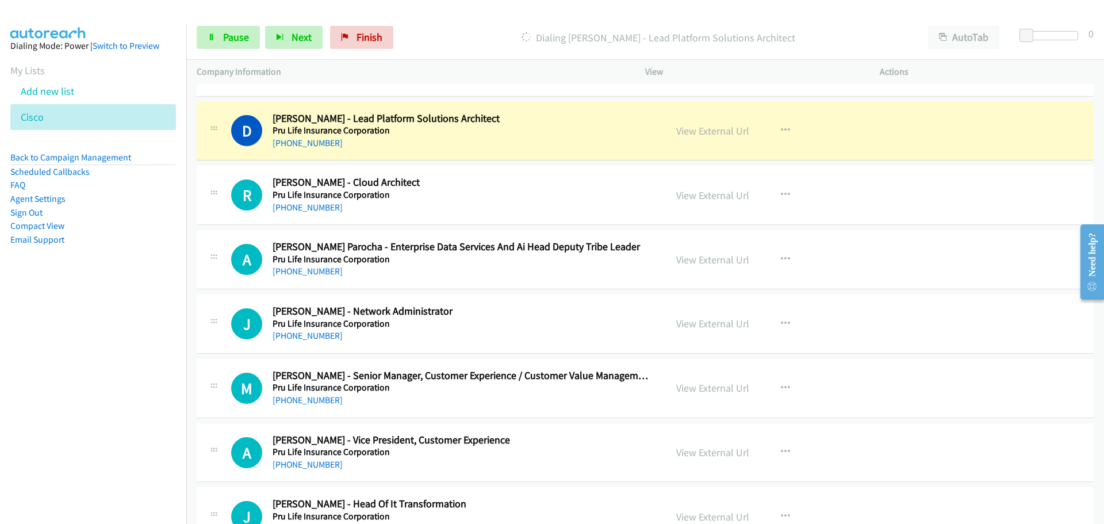
scroll to position [5464, 0]
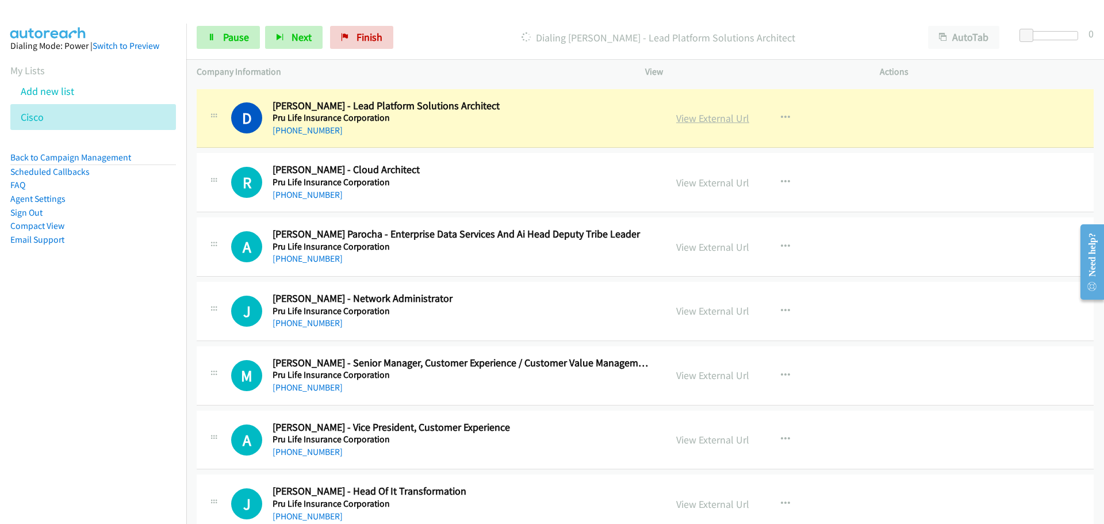
click at [694, 115] on link "View External Url" at bounding box center [712, 118] width 73 height 13
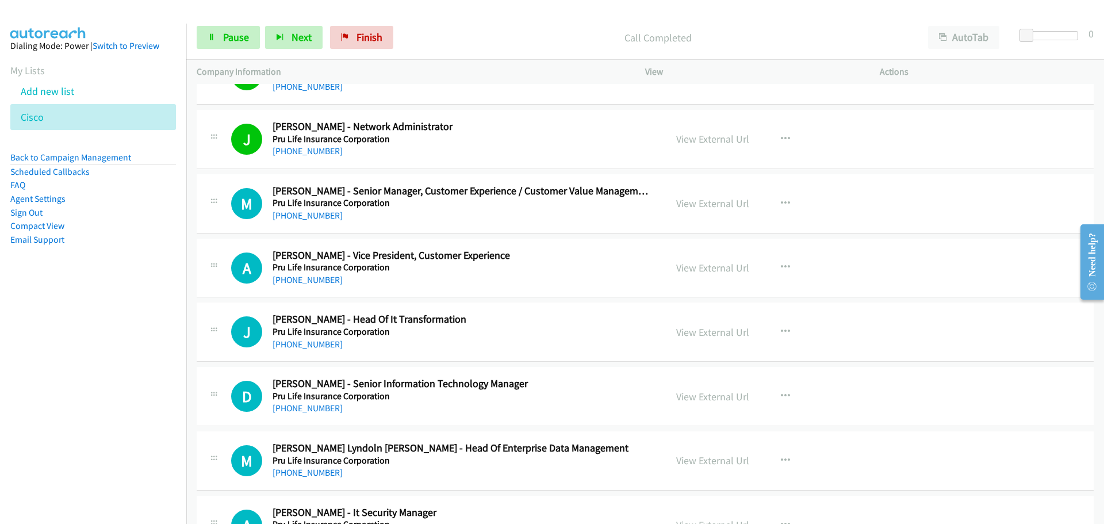
scroll to position [5636, 0]
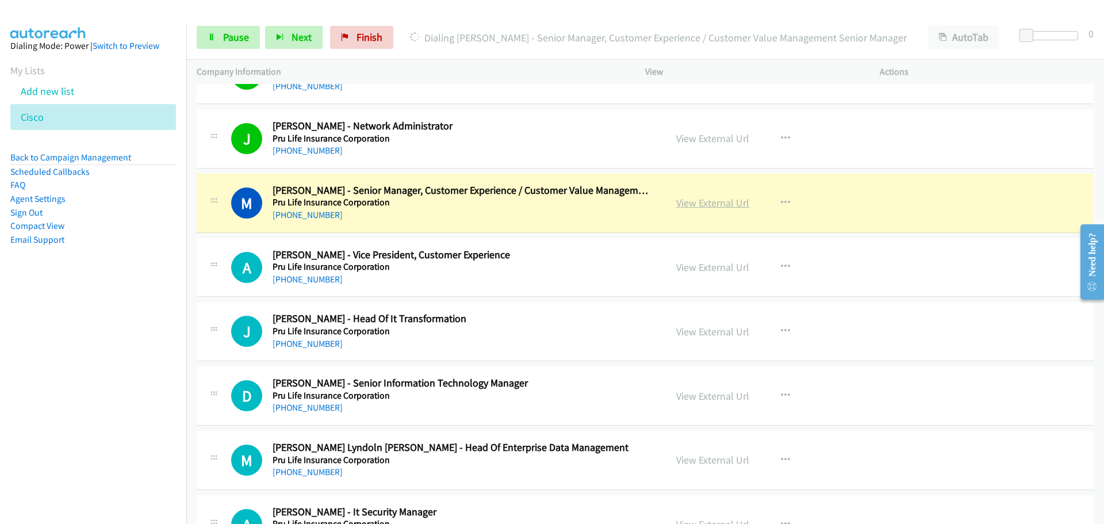
click at [713, 204] on link "View External Url" at bounding box center [712, 202] width 73 height 13
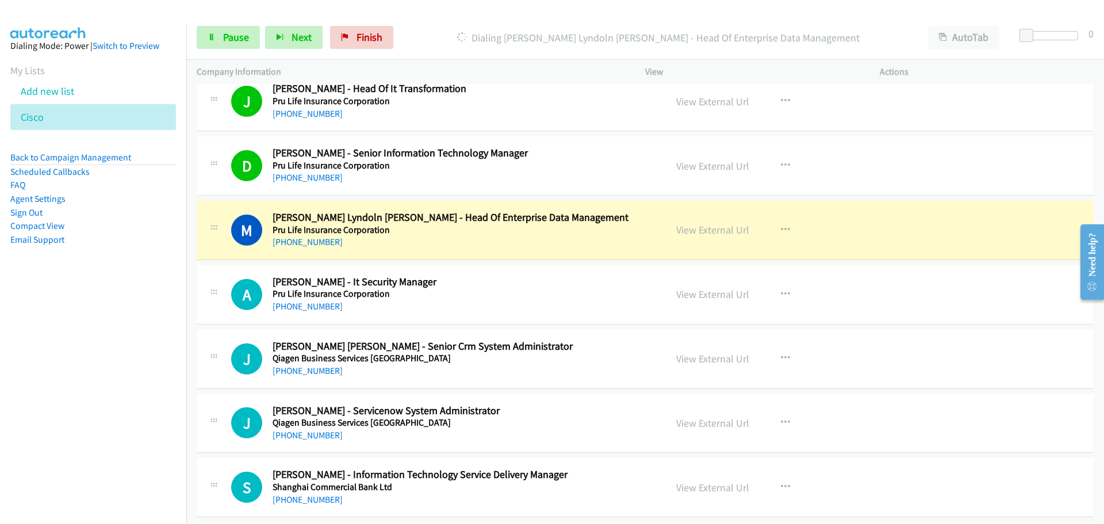
scroll to position [5924, 0]
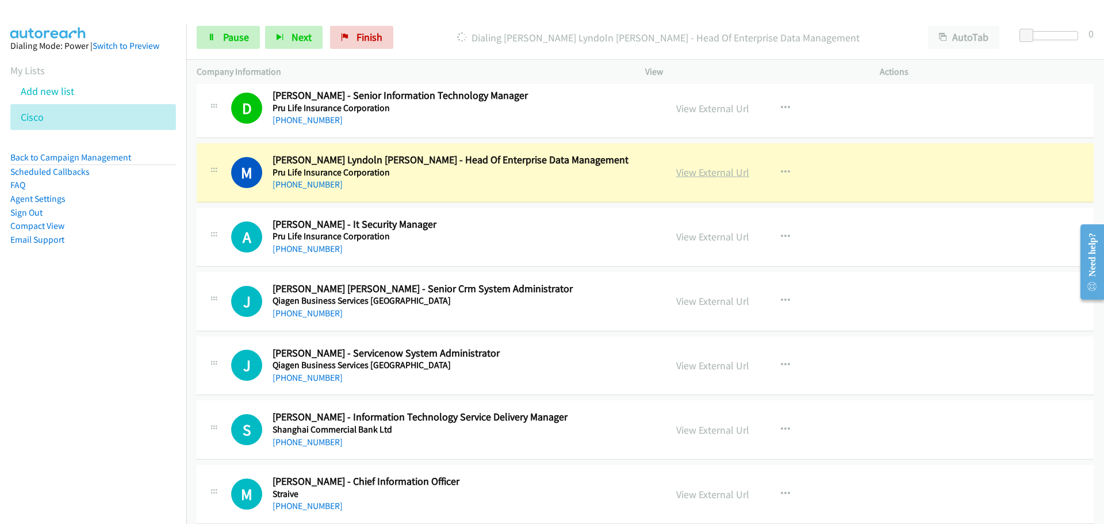
click at [687, 168] on link "View External Url" at bounding box center [712, 172] width 73 height 13
click at [236, 37] on span "Pause" at bounding box center [236, 36] width 26 height 13
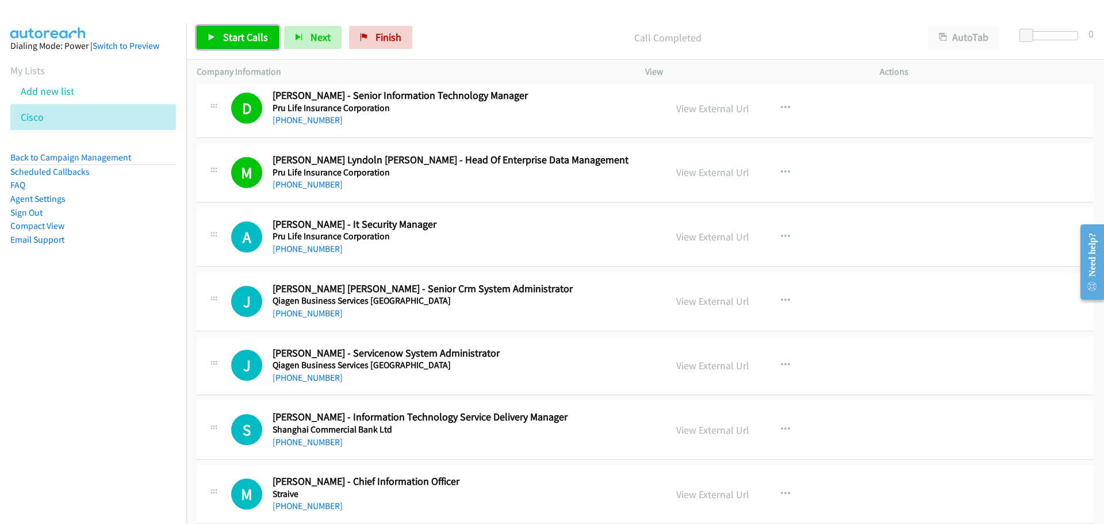
click at [252, 42] on span "Start Calls" at bounding box center [245, 36] width 45 height 13
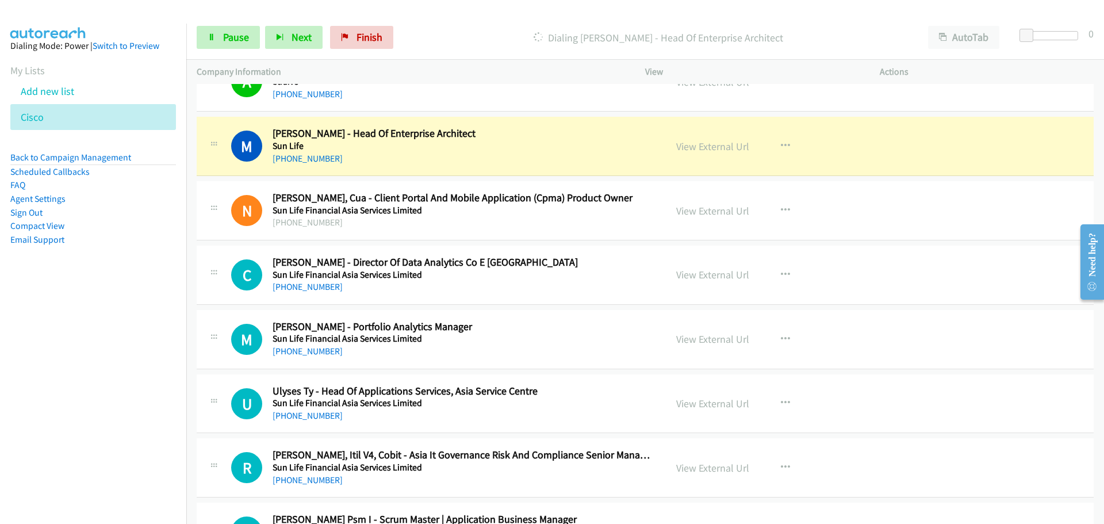
scroll to position [6557, 0]
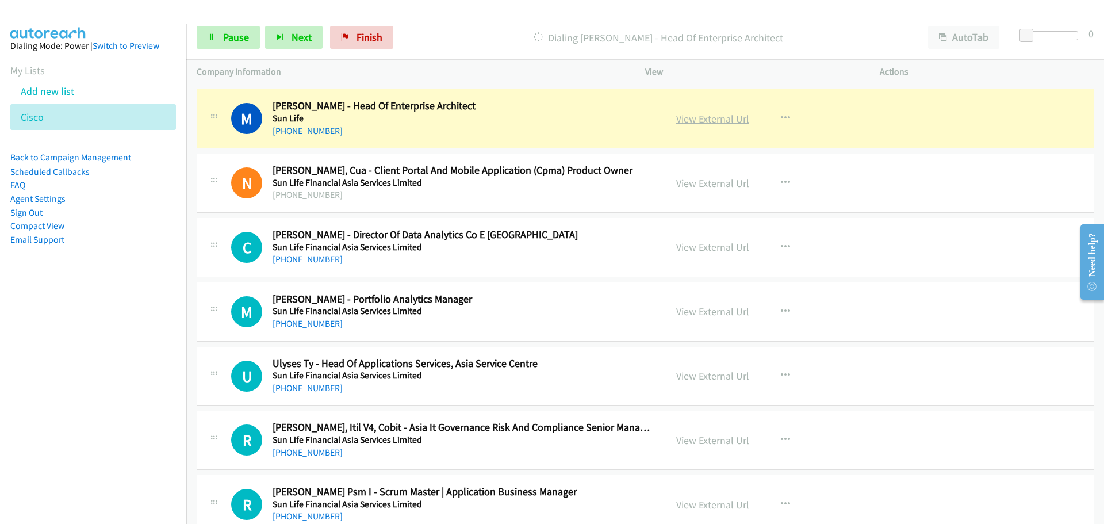
click at [691, 119] on link "View External Url" at bounding box center [712, 118] width 73 height 13
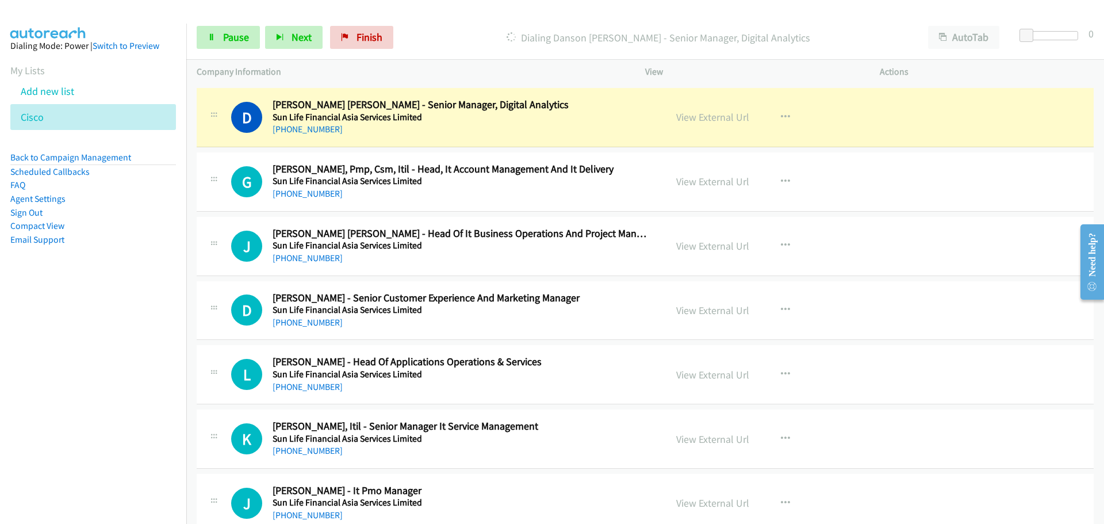
scroll to position [7017, 0]
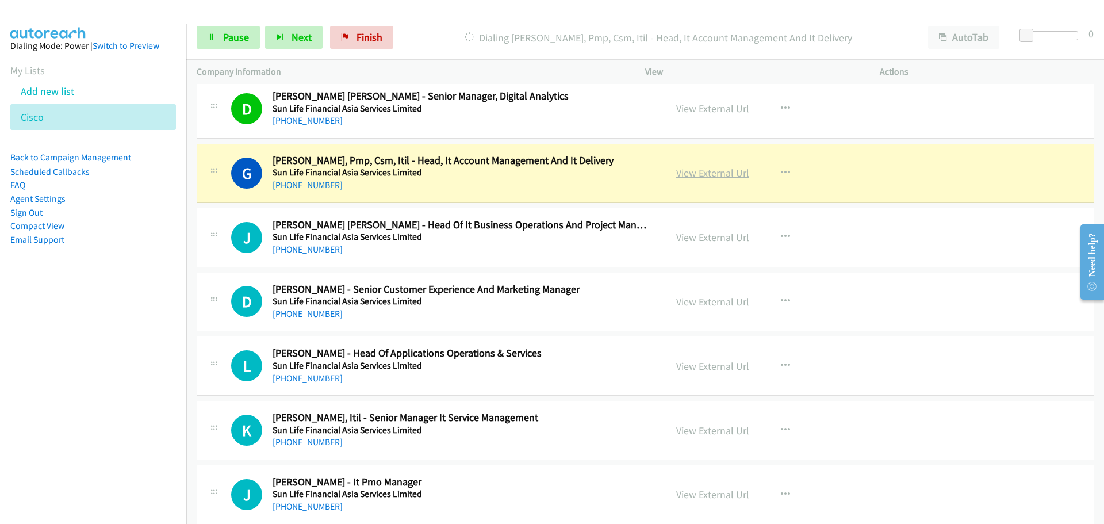
click at [721, 173] on link "View External Url" at bounding box center [712, 172] width 73 height 13
click at [229, 51] on div "Start Calls Pause Next Finish Dialing [PERSON_NAME], Pmp, Csm, Itil - Head, It …" at bounding box center [645, 38] width 918 height 44
click at [229, 40] on span "Pause" at bounding box center [236, 36] width 26 height 13
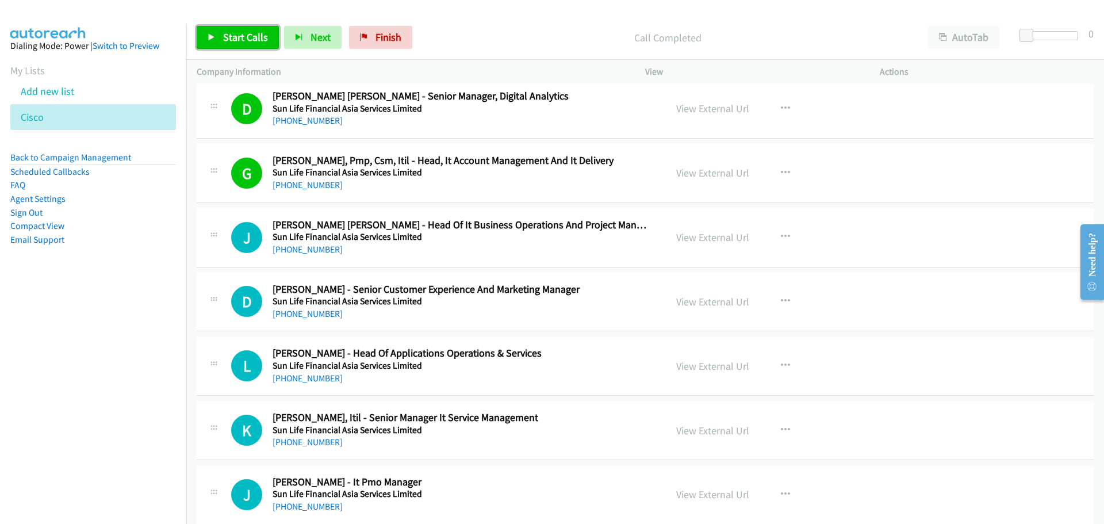
click at [229, 39] on span "Start Calls" at bounding box center [245, 36] width 45 height 13
click at [711, 172] on link "View External Url" at bounding box center [712, 172] width 73 height 13
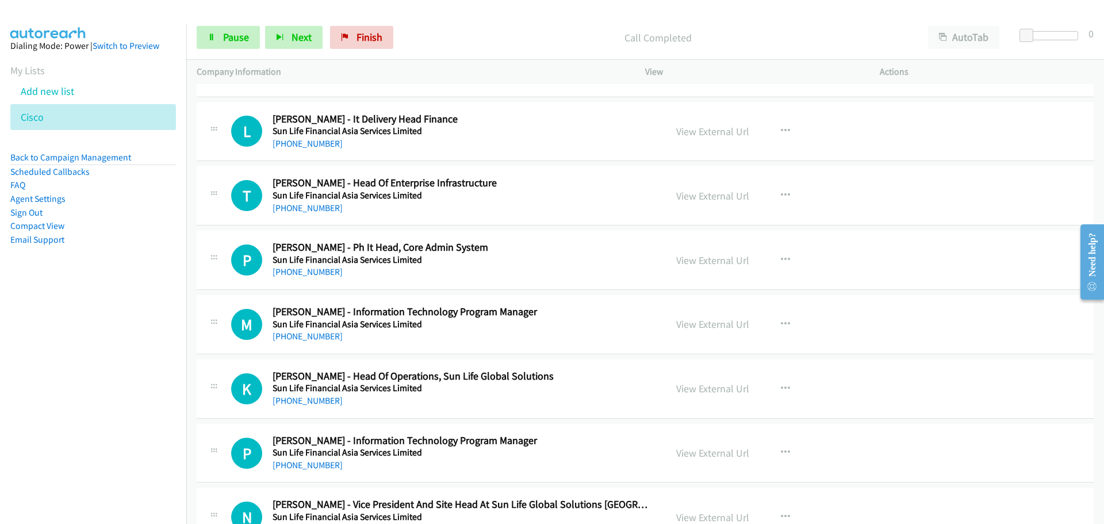
scroll to position [7534, 0]
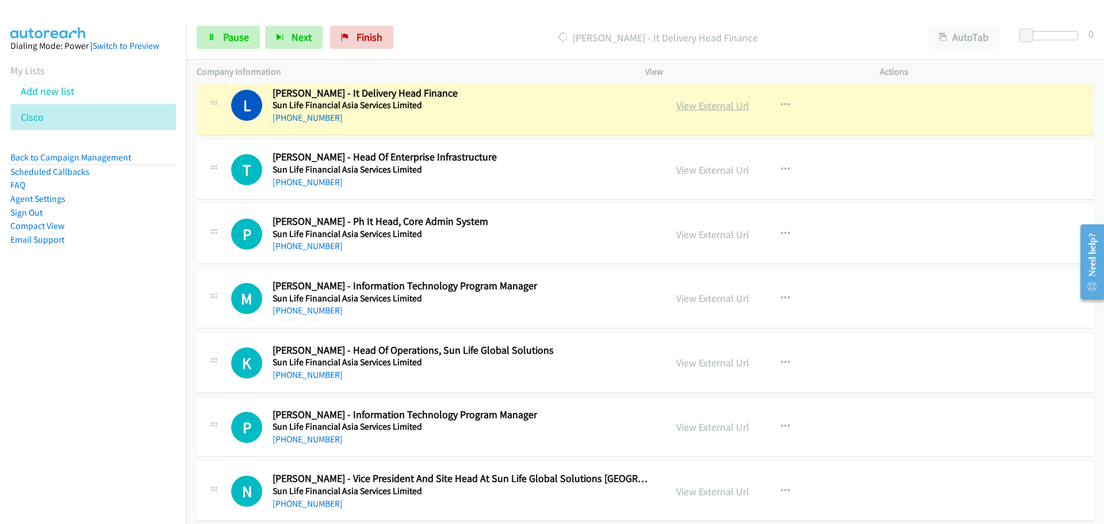
click at [705, 108] on link "View External Url" at bounding box center [712, 105] width 73 height 13
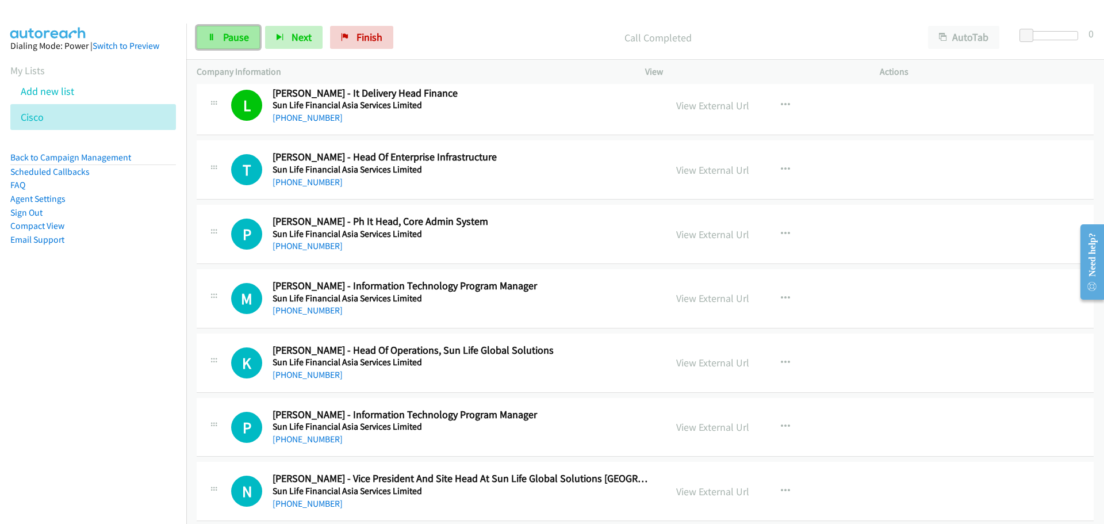
click at [230, 35] on span "Pause" at bounding box center [236, 36] width 26 height 13
click at [235, 36] on span "Start Calls" at bounding box center [245, 36] width 45 height 13
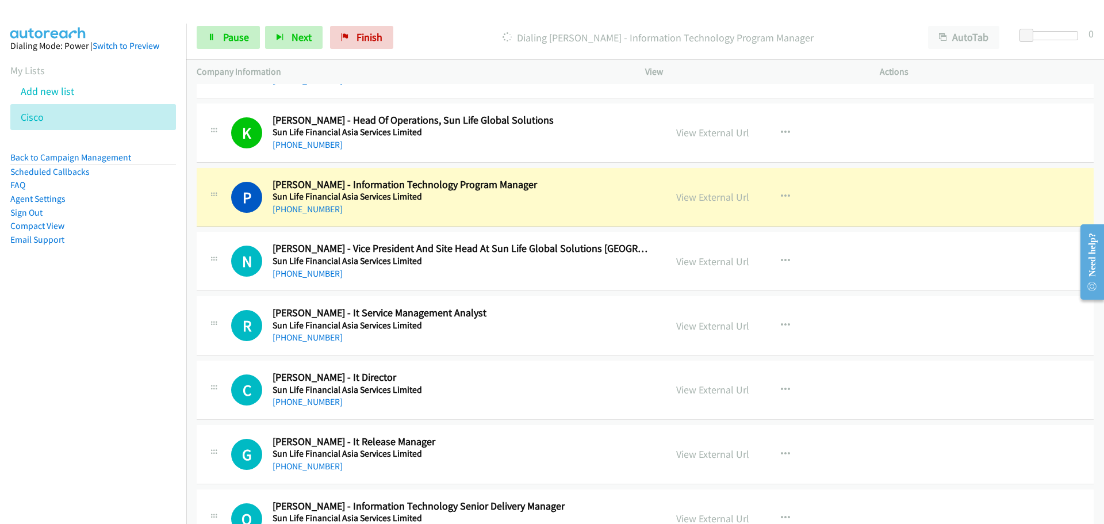
scroll to position [7822, 0]
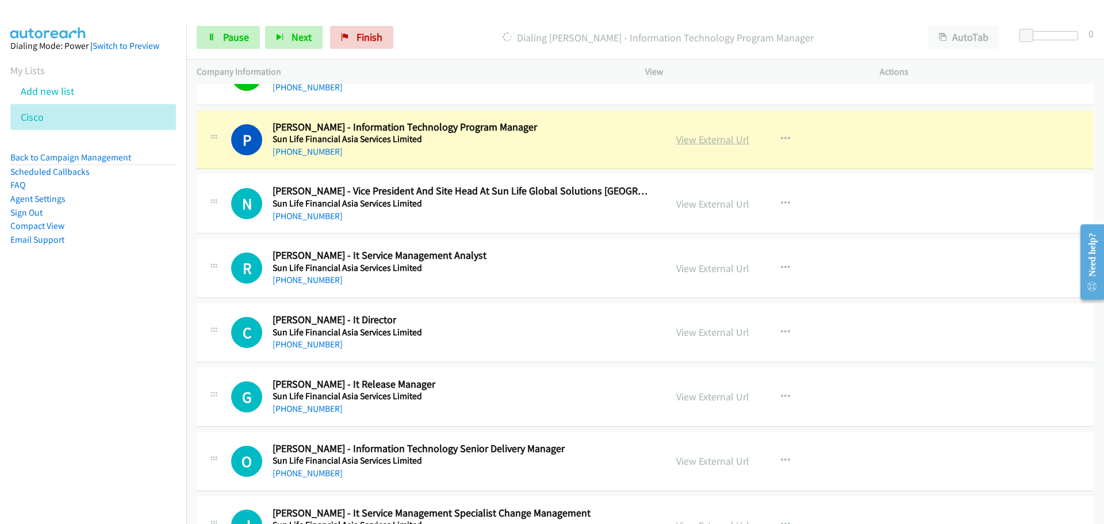
click at [705, 136] on link "View External Url" at bounding box center [712, 139] width 73 height 13
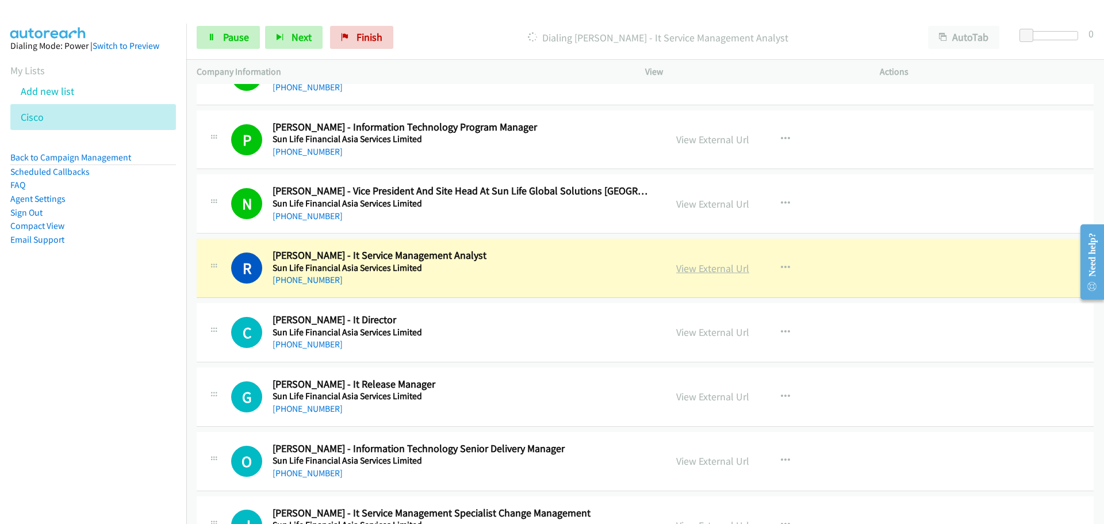
click at [695, 267] on link "View External Url" at bounding box center [712, 268] width 73 height 13
click at [229, 37] on span "Pause" at bounding box center [236, 36] width 26 height 13
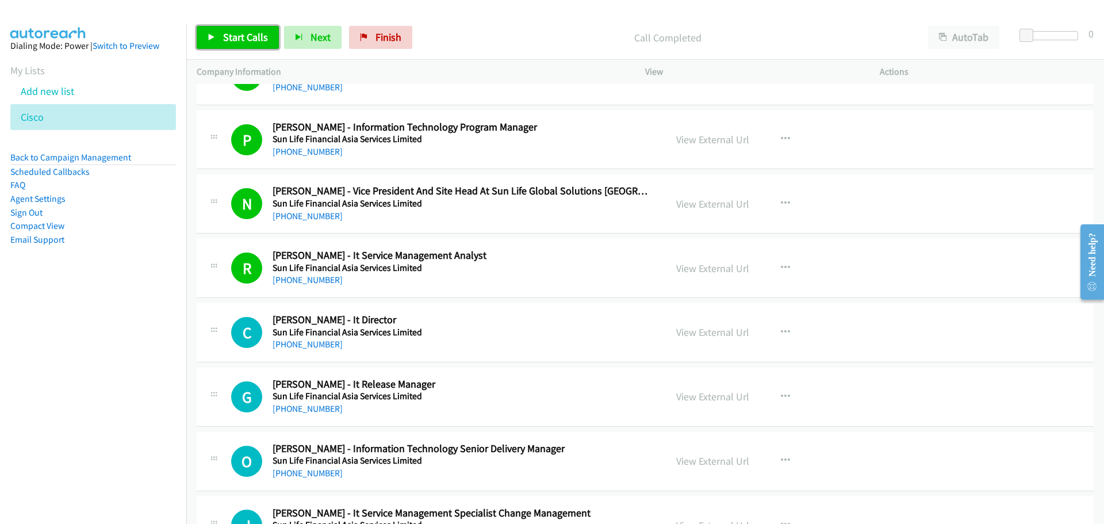
click at [216, 32] on link "Start Calls" at bounding box center [238, 37] width 82 height 23
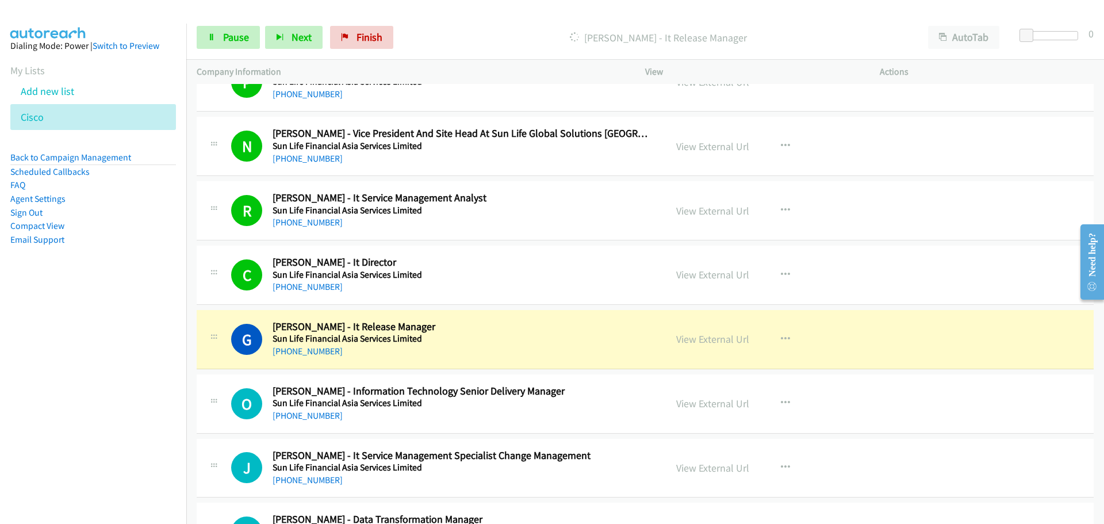
scroll to position [7937, 0]
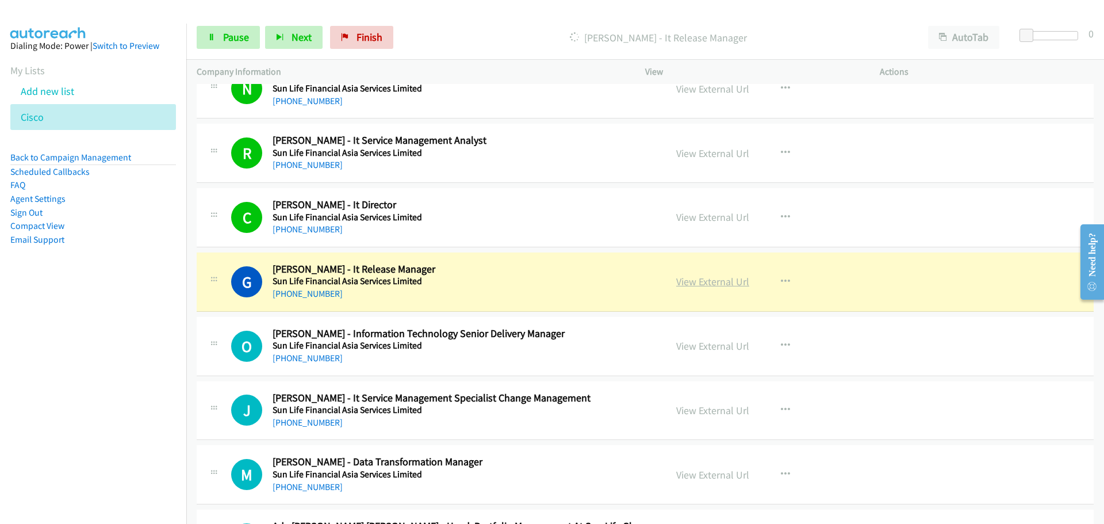
click at [702, 283] on link "View External Url" at bounding box center [712, 281] width 73 height 13
click at [225, 40] on span "Pause" at bounding box center [236, 36] width 26 height 13
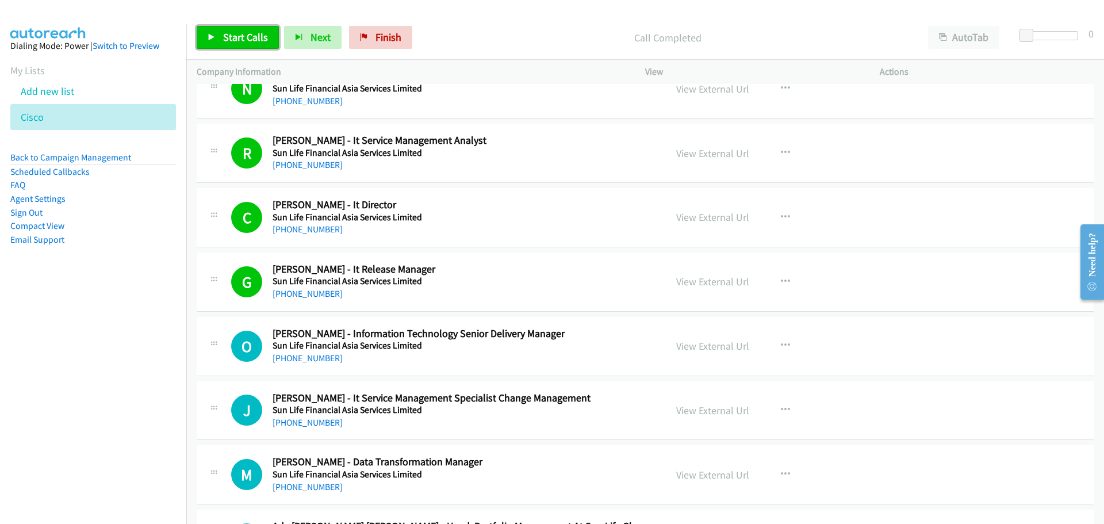
click at [246, 37] on span "Start Calls" at bounding box center [245, 36] width 45 height 13
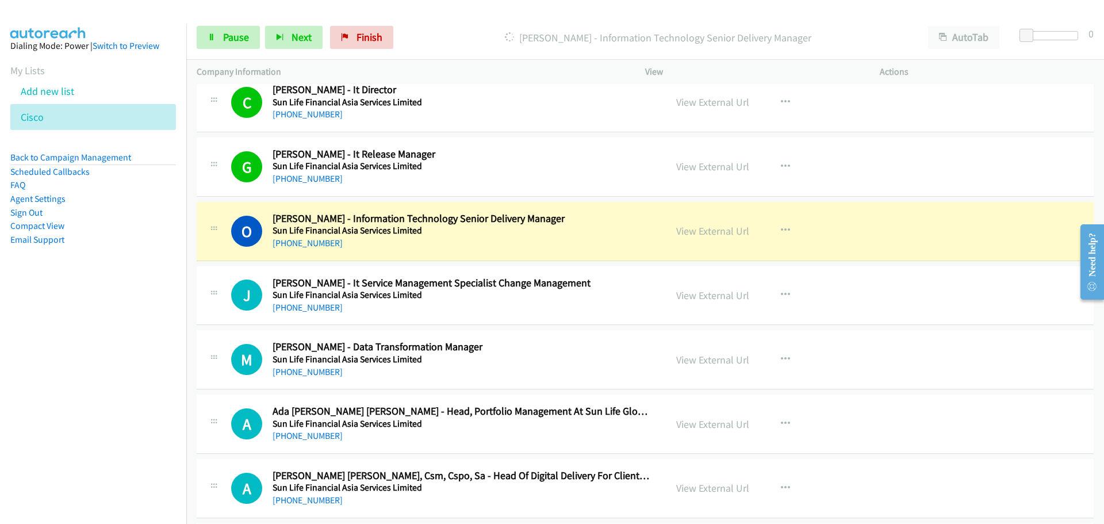
scroll to position [8109, 0]
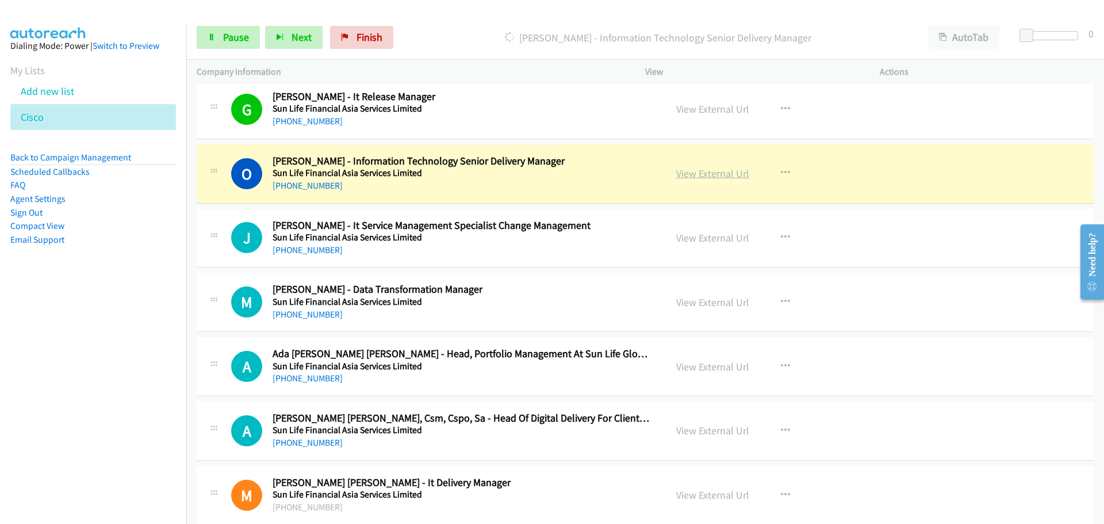
click at [687, 176] on link "View External Url" at bounding box center [712, 173] width 73 height 13
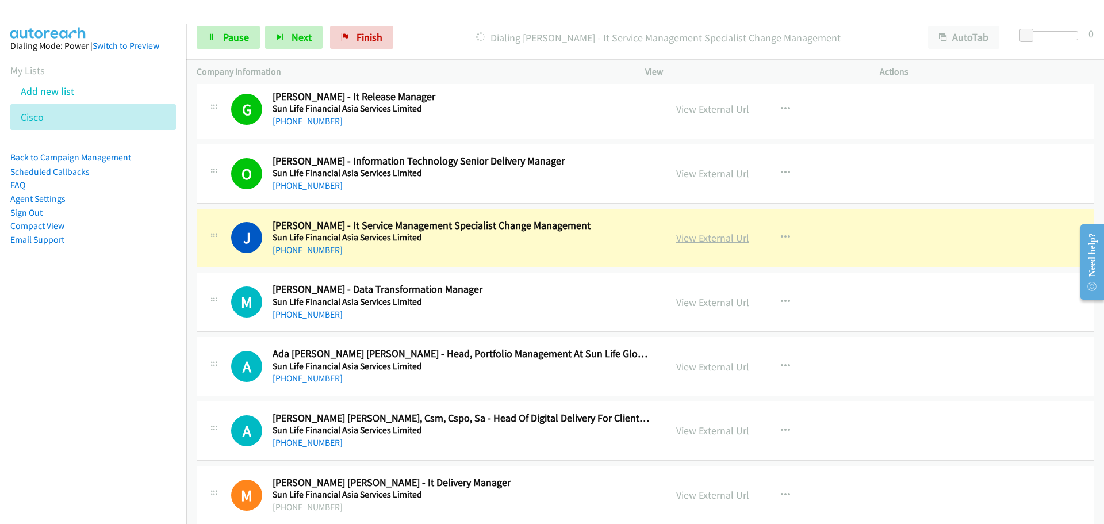
click at [704, 242] on link "View External Url" at bounding box center [712, 237] width 73 height 13
click at [232, 35] on span "Pause" at bounding box center [236, 36] width 26 height 13
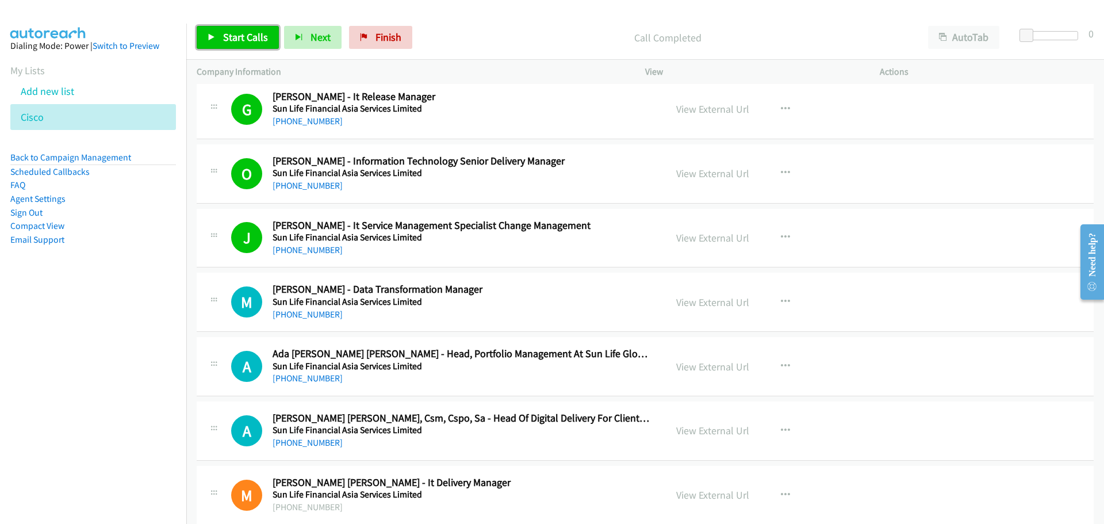
click at [210, 37] on icon at bounding box center [212, 38] width 8 height 8
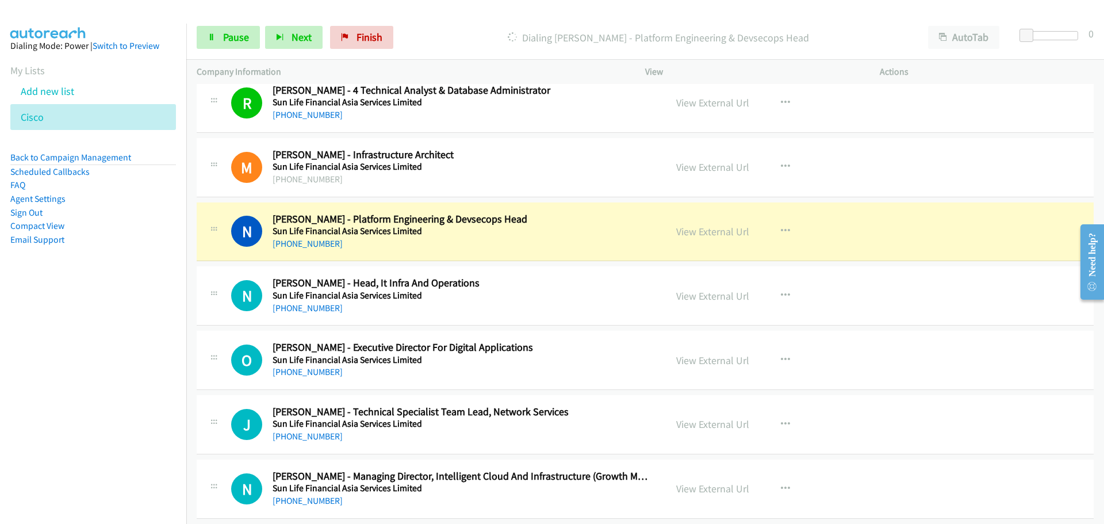
scroll to position [9202, 0]
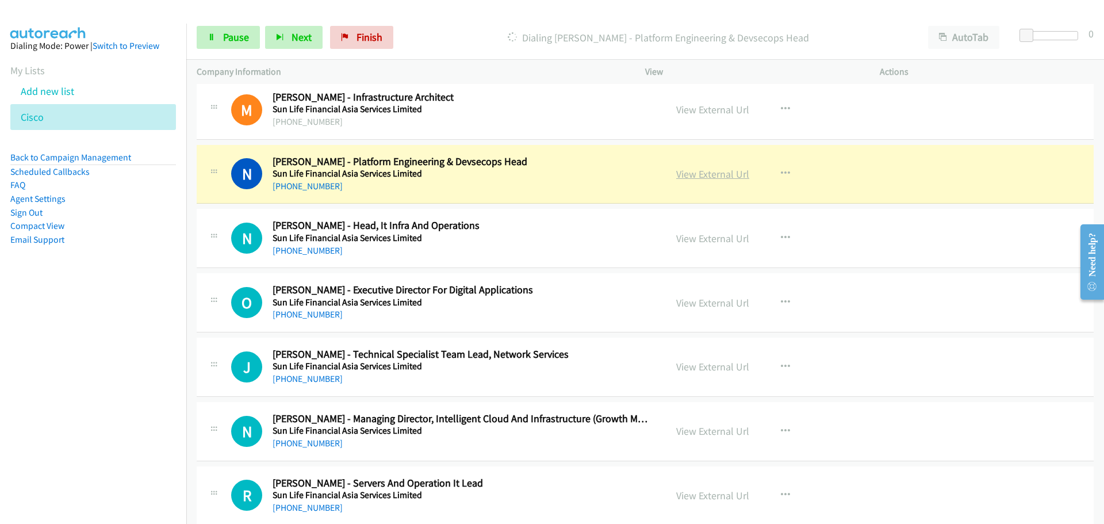
click at [711, 171] on link "View External Url" at bounding box center [712, 173] width 73 height 13
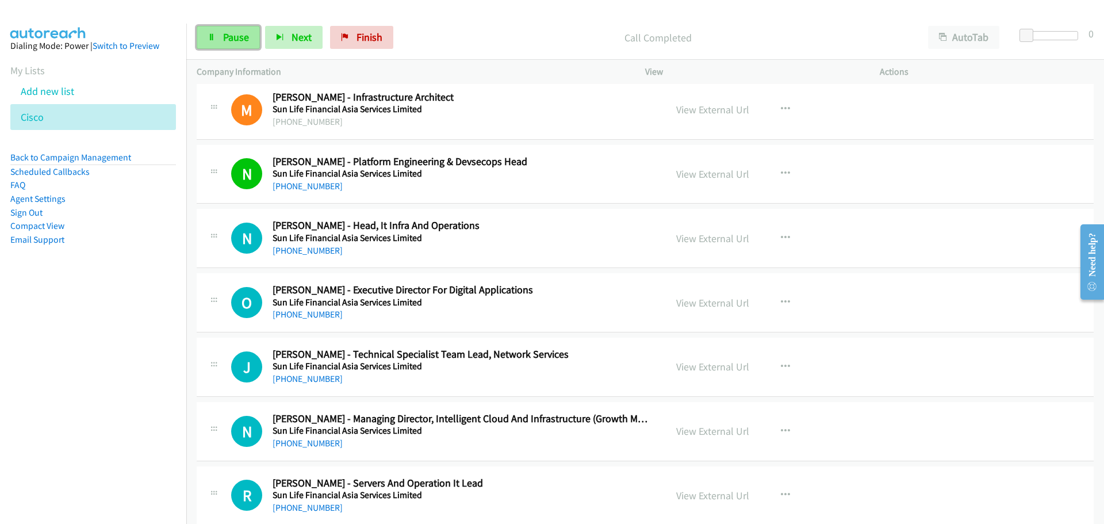
click at [239, 40] on span "Pause" at bounding box center [236, 36] width 26 height 13
click at [236, 40] on span "Start Calls" at bounding box center [245, 36] width 45 height 13
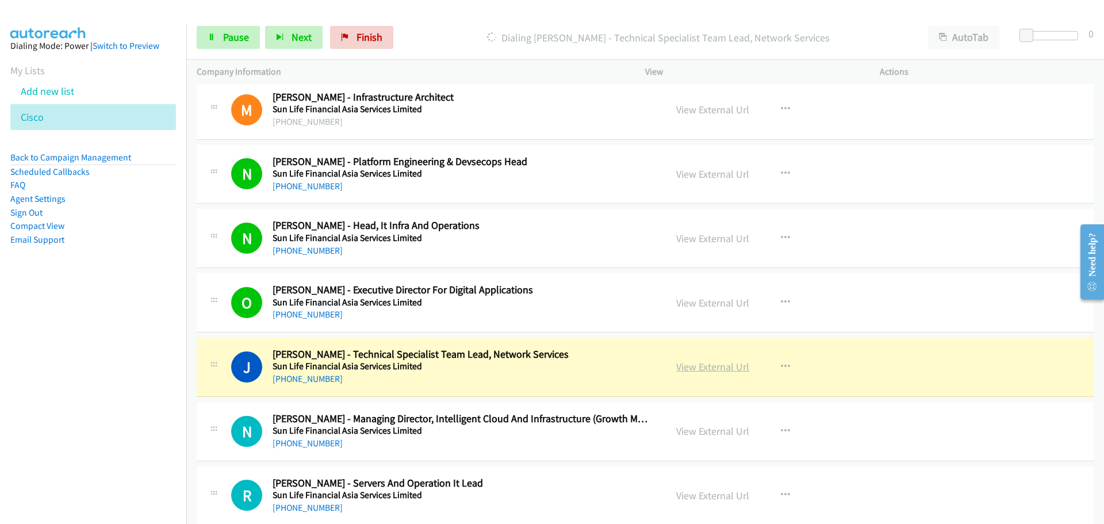
click at [686, 369] on link "View External Url" at bounding box center [712, 366] width 73 height 13
click at [235, 30] on span "Pause" at bounding box center [236, 36] width 26 height 13
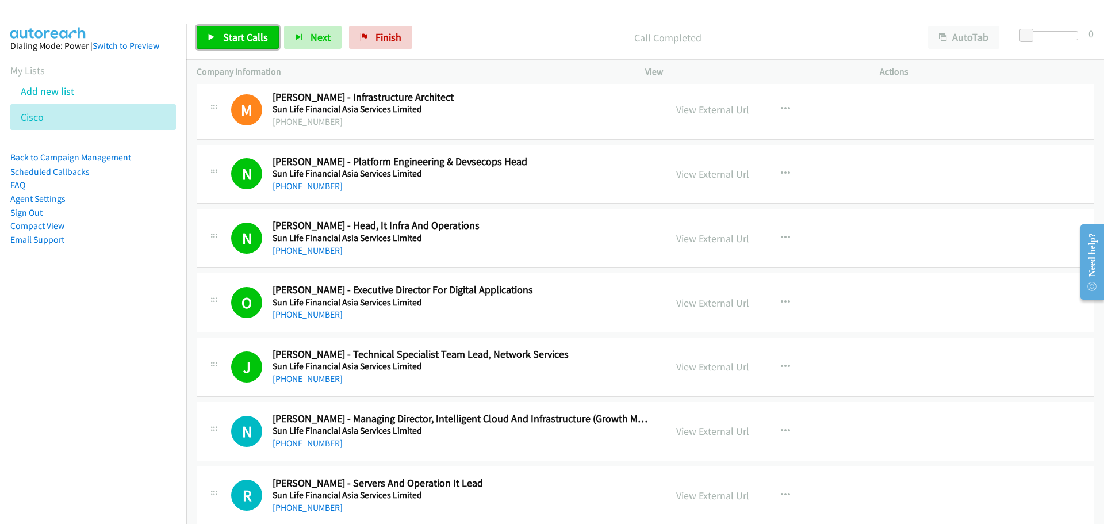
click at [248, 48] on link "Start Calls" at bounding box center [238, 37] width 82 height 23
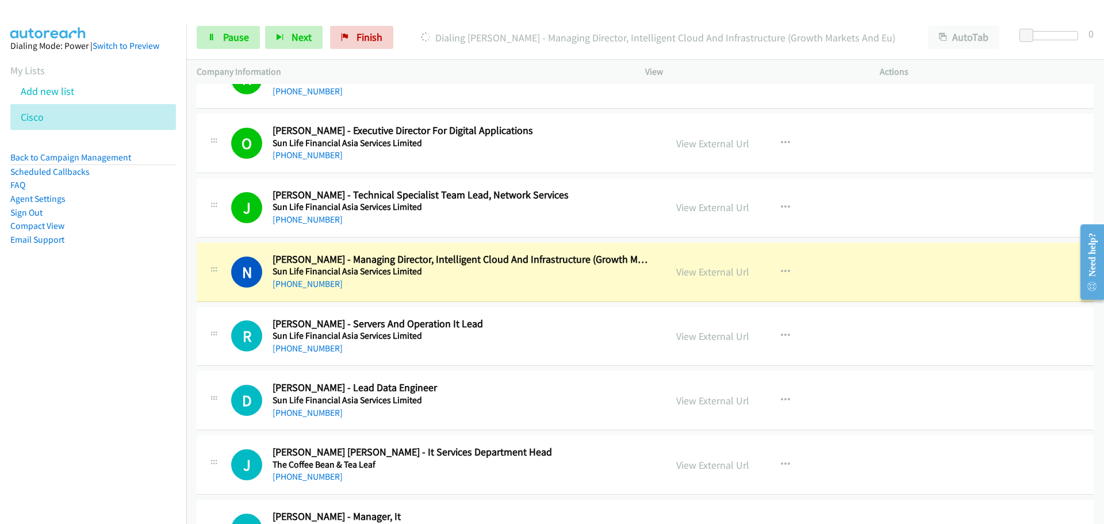
scroll to position [9375, 0]
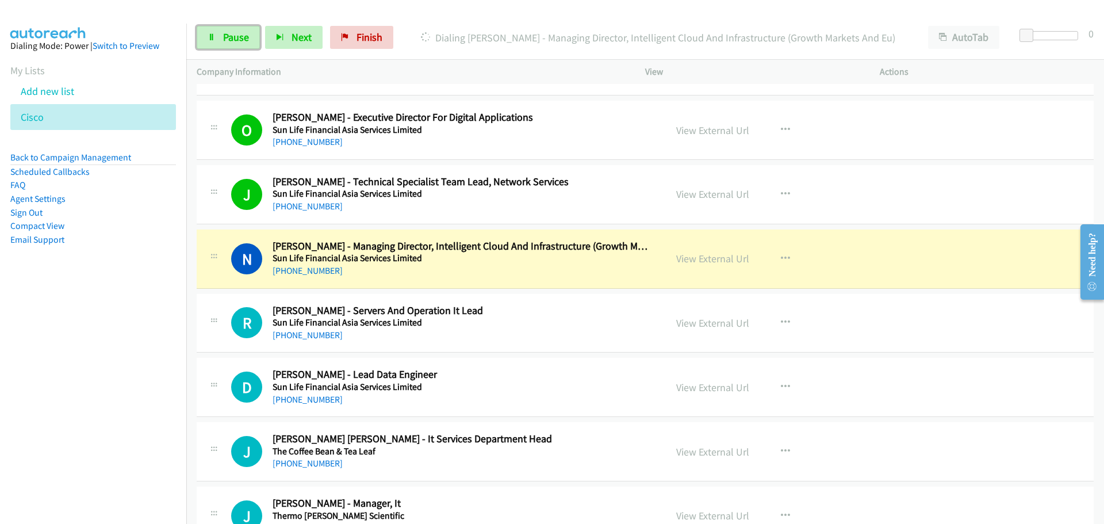
drag, startPoint x: 232, startPoint y: 34, endPoint x: 201, endPoint y: 52, distance: 36.1
click at [232, 34] on span "Pause" at bounding box center [236, 36] width 26 height 13
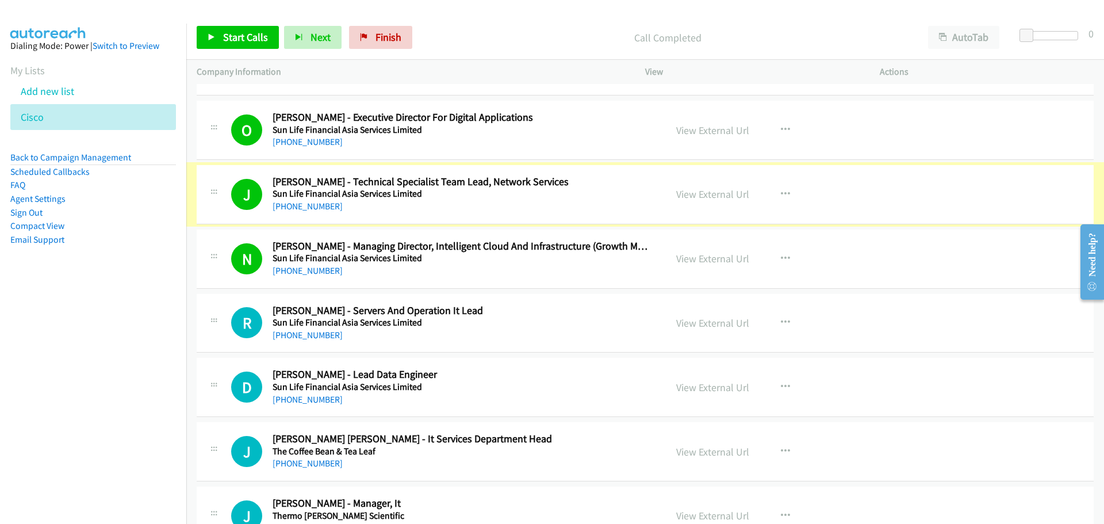
click at [718, 194] on link "View External Url" at bounding box center [712, 193] width 73 height 13
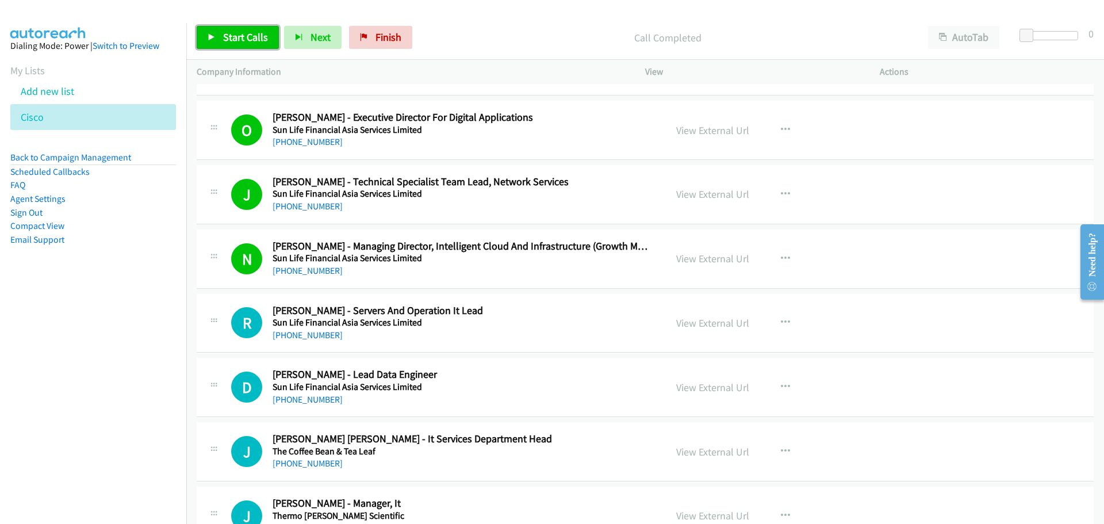
drag, startPoint x: 234, startPoint y: 33, endPoint x: 203, endPoint y: 14, distance: 36.2
click at [234, 33] on span "Start Calls" at bounding box center [245, 36] width 45 height 13
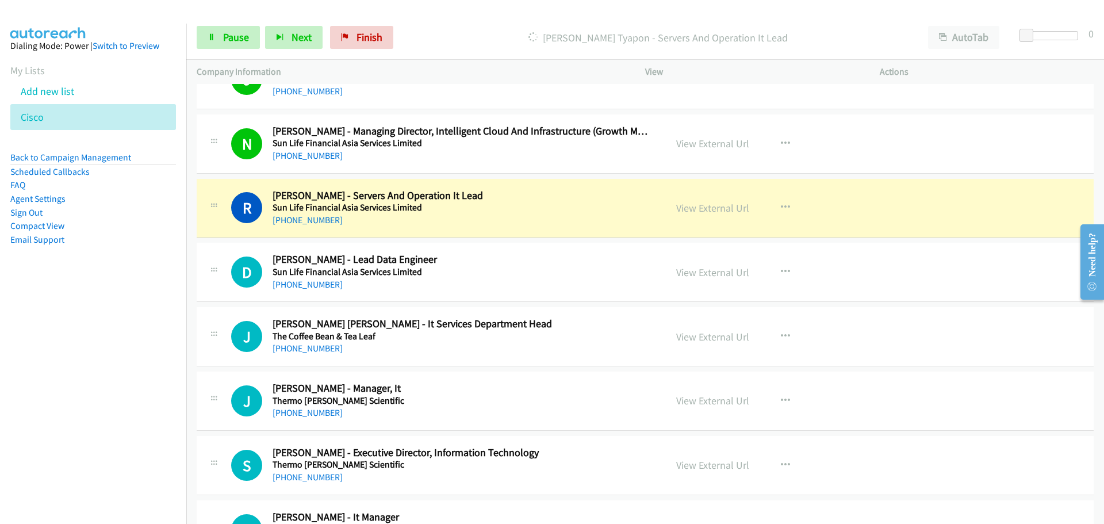
scroll to position [9547, 0]
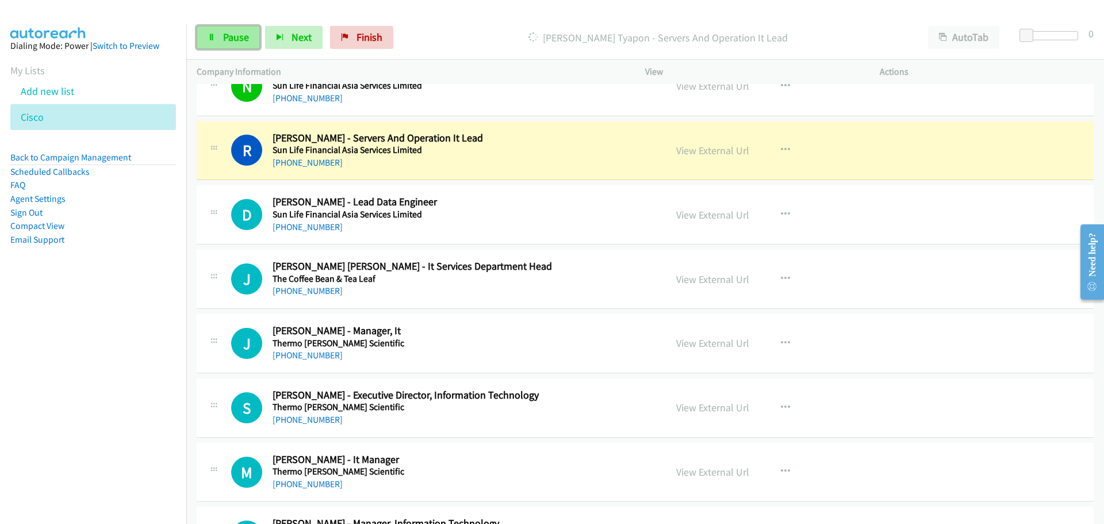
click at [240, 40] on span "Pause" at bounding box center [236, 36] width 26 height 13
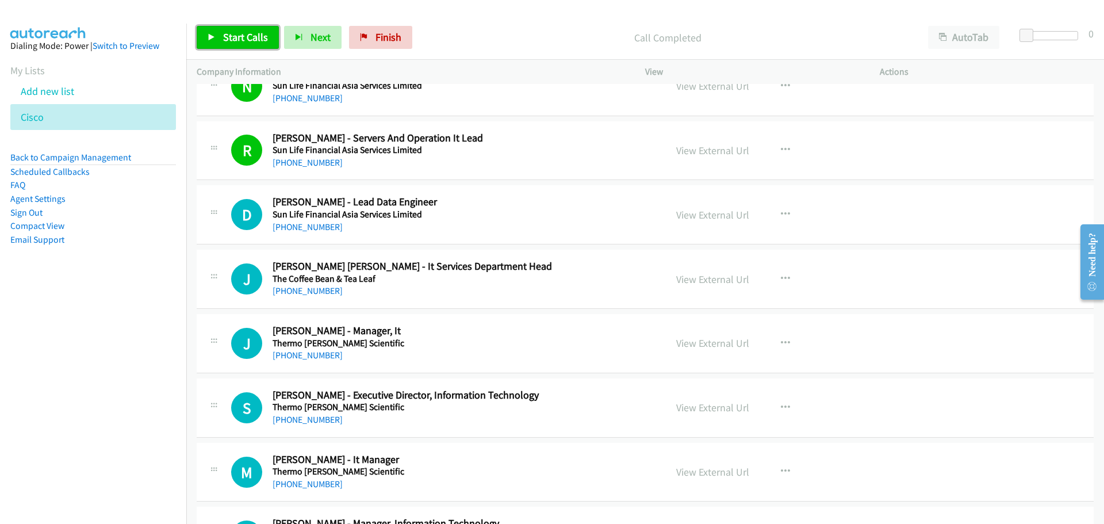
click at [239, 30] on link "Start Calls" at bounding box center [238, 37] width 82 height 23
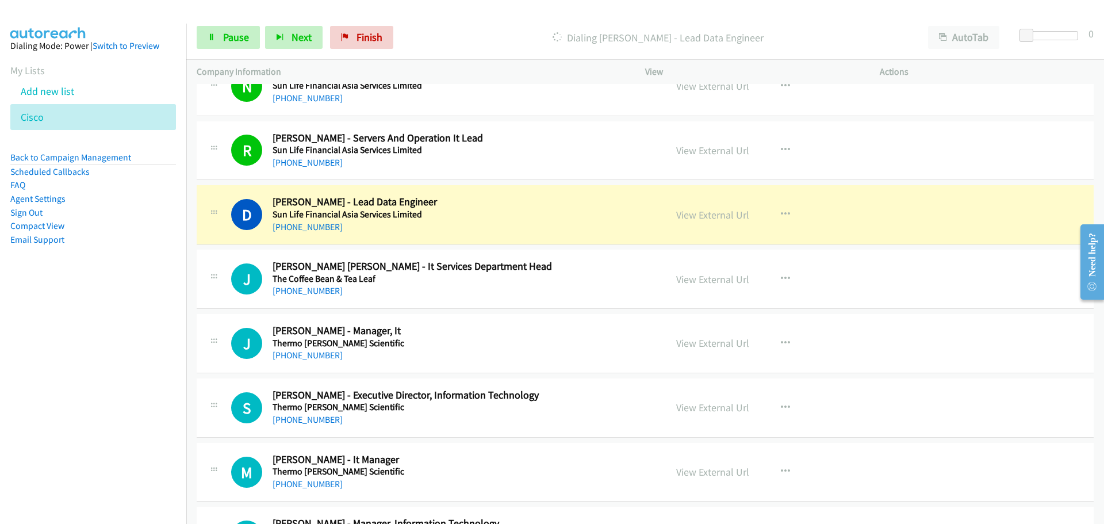
scroll to position [9605, 0]
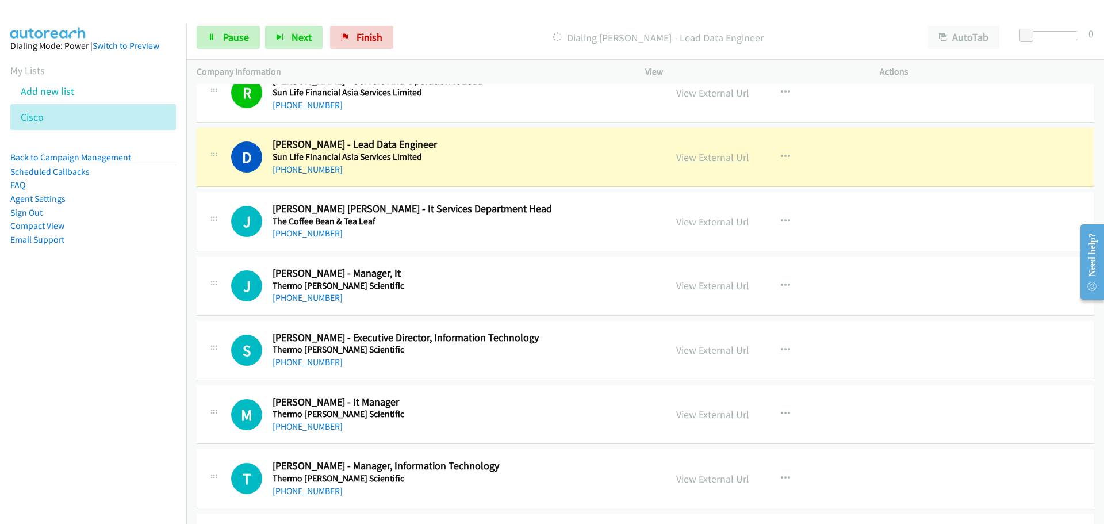
click at [705, 155] on link "View External Url" at bounding box center [712, 157] width 73 height 13
click at [227, 37] on span "Pause" at bounding box center [236, 36] width 26 height 13
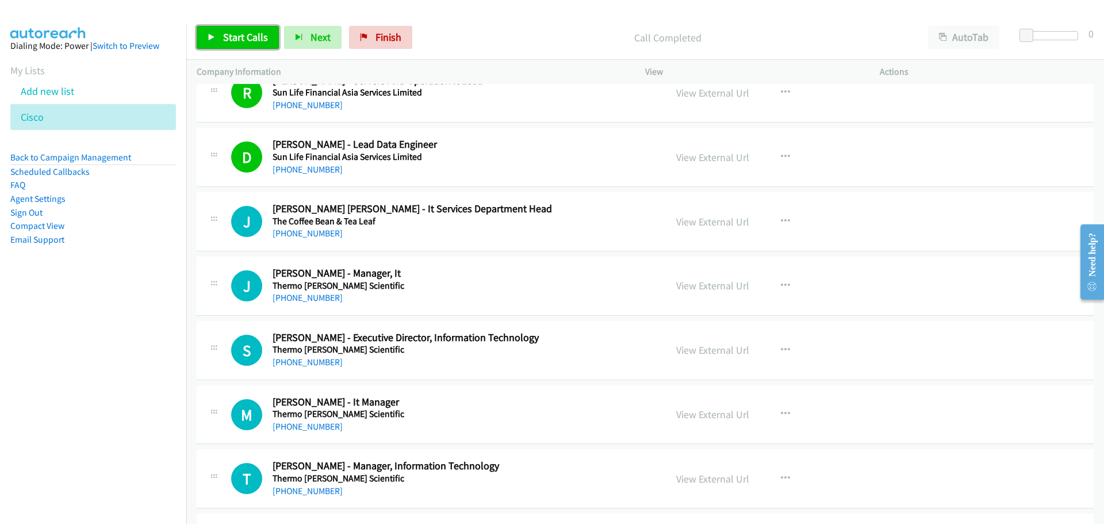
click at [233, 47] on link "Start Calls" at bounding box center [238, 37] width 82 height 23
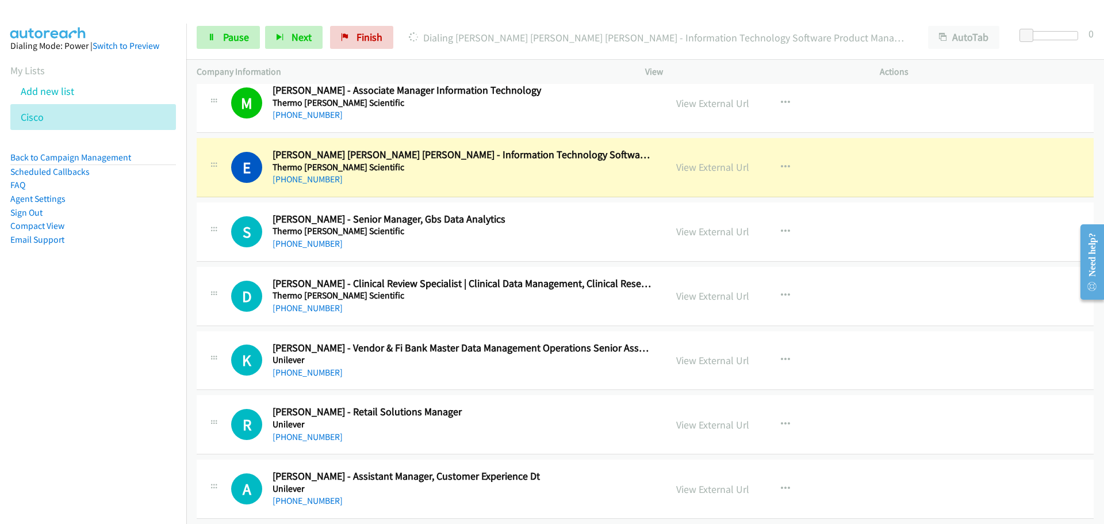
scroll to position [10065, 0]
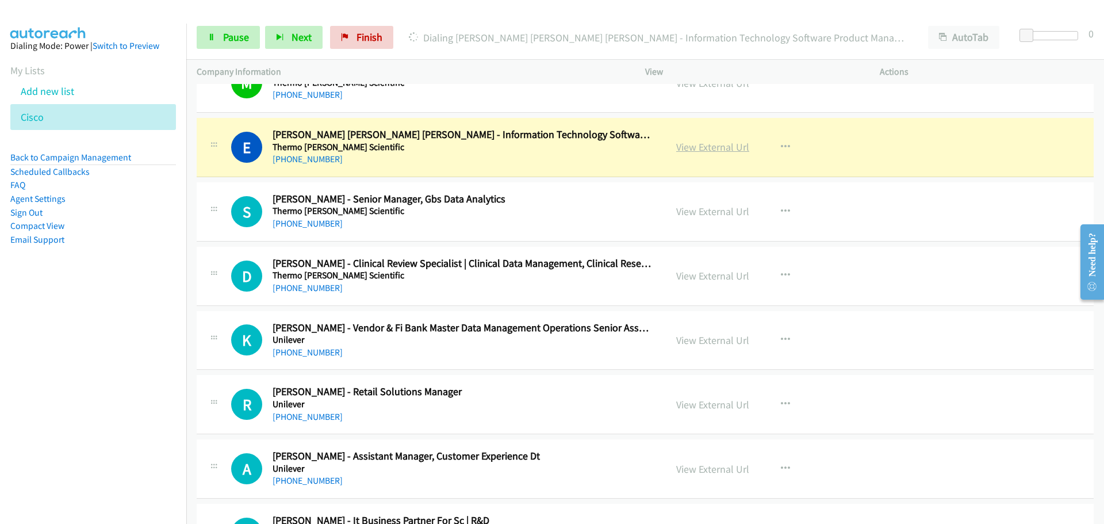
click at [721, 147] on link "View External Url" at bounding box center [712, 146] width 73 height 13
click at [220, 40] on link "Pause" at bounding box center [228, 37] width 63 height 23
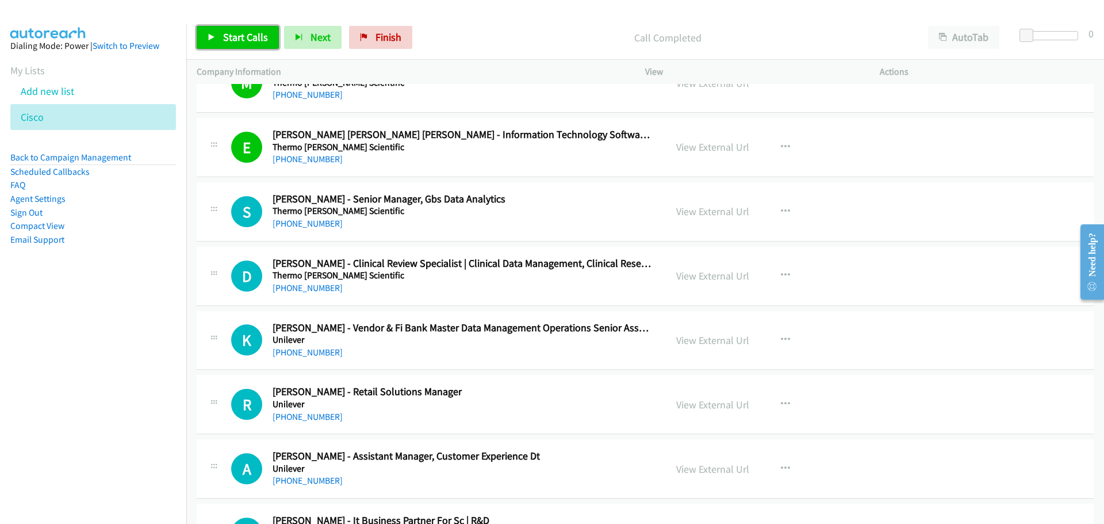
click at [252, 33] on span "Start Calls" at bounding box center [245, 36] width 45 height 13
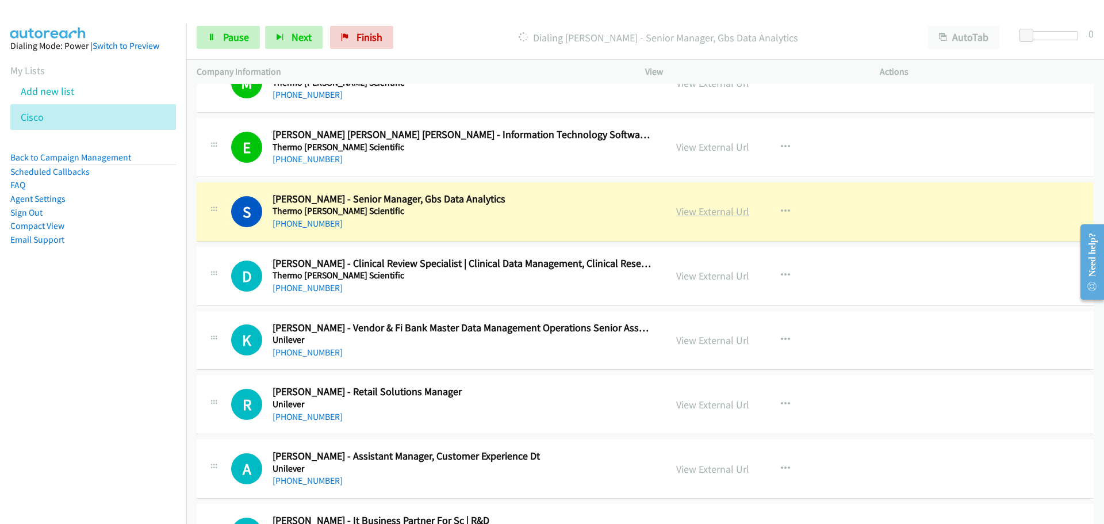
click at [717, 210] on link "View External Url" at bounding box center [712, 211] width 73 height 13
click at [240, 28] on link "Pause" at bounding box center [228, 37] width 63 height 23
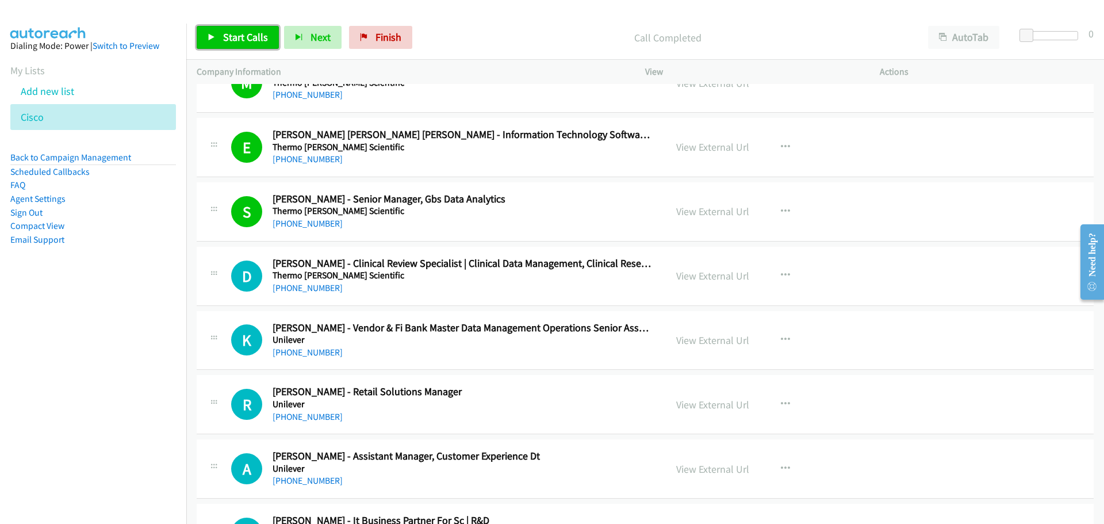
click at [257, 33] on span "Start Calls" at bounding box center [245, 36] width 45 height 13
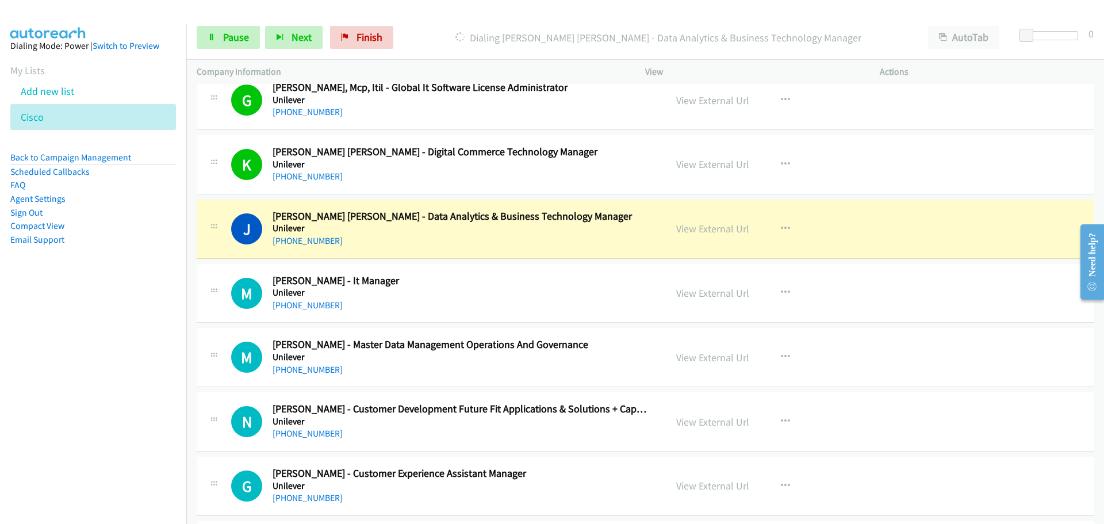
scroll to position [10812, 0]
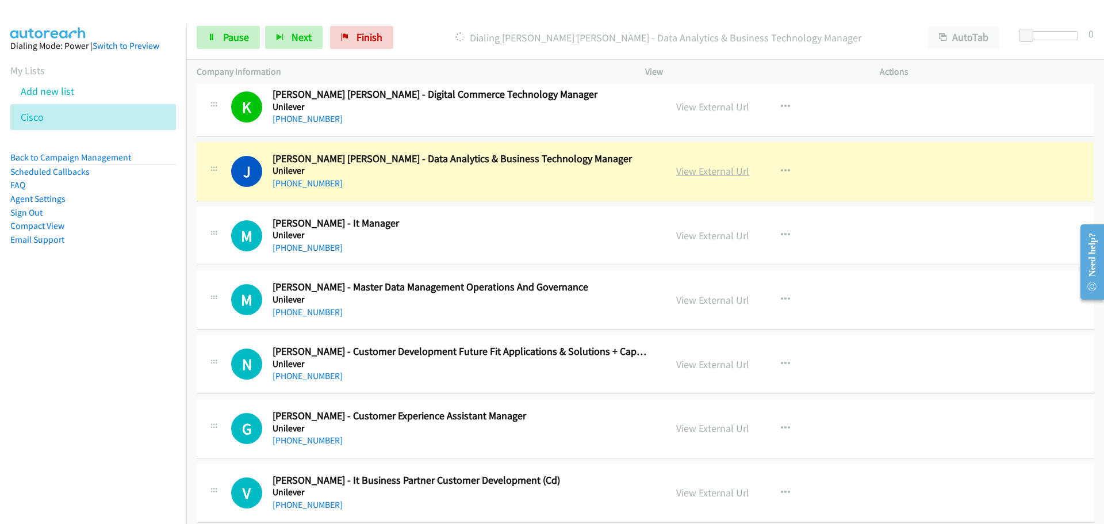
click at [704, 170] on link "View External Url" at bounding box center [712, 170] width 73 height 13
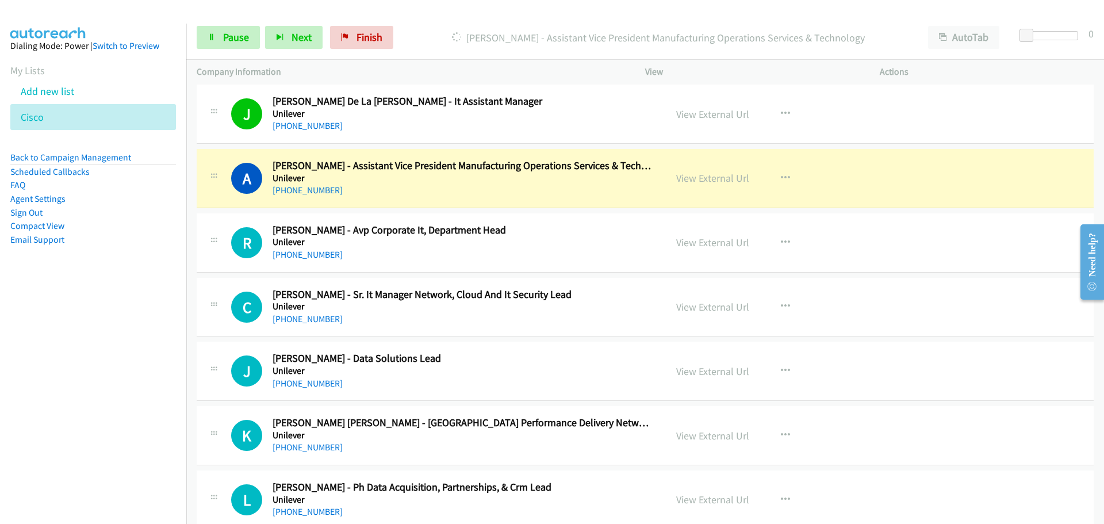
scroll to position [11790, 0]
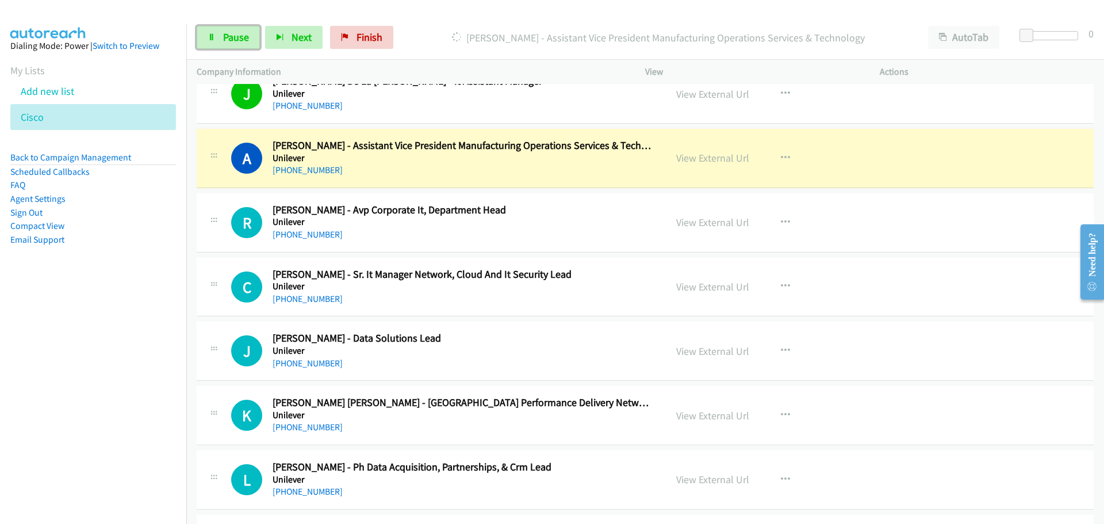
click at [235, 37] on span "Pause" at bounding box center [236, 36] width 26 height 13
